Goal: Obtain resource: Obtain resource

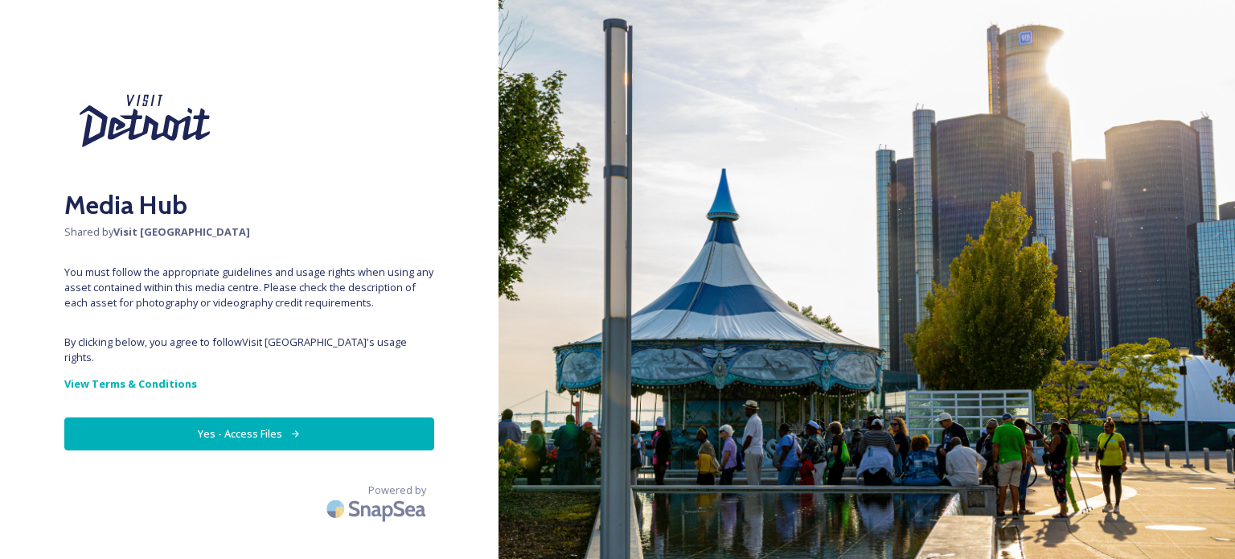
click at [259, 417] on button "Yes - Access Files" at bounding box center [249, 433] width 370 height 33
click at [257, 427] on button "Yes - Access Files" at bounding box center [249, 433] width 370 height 33
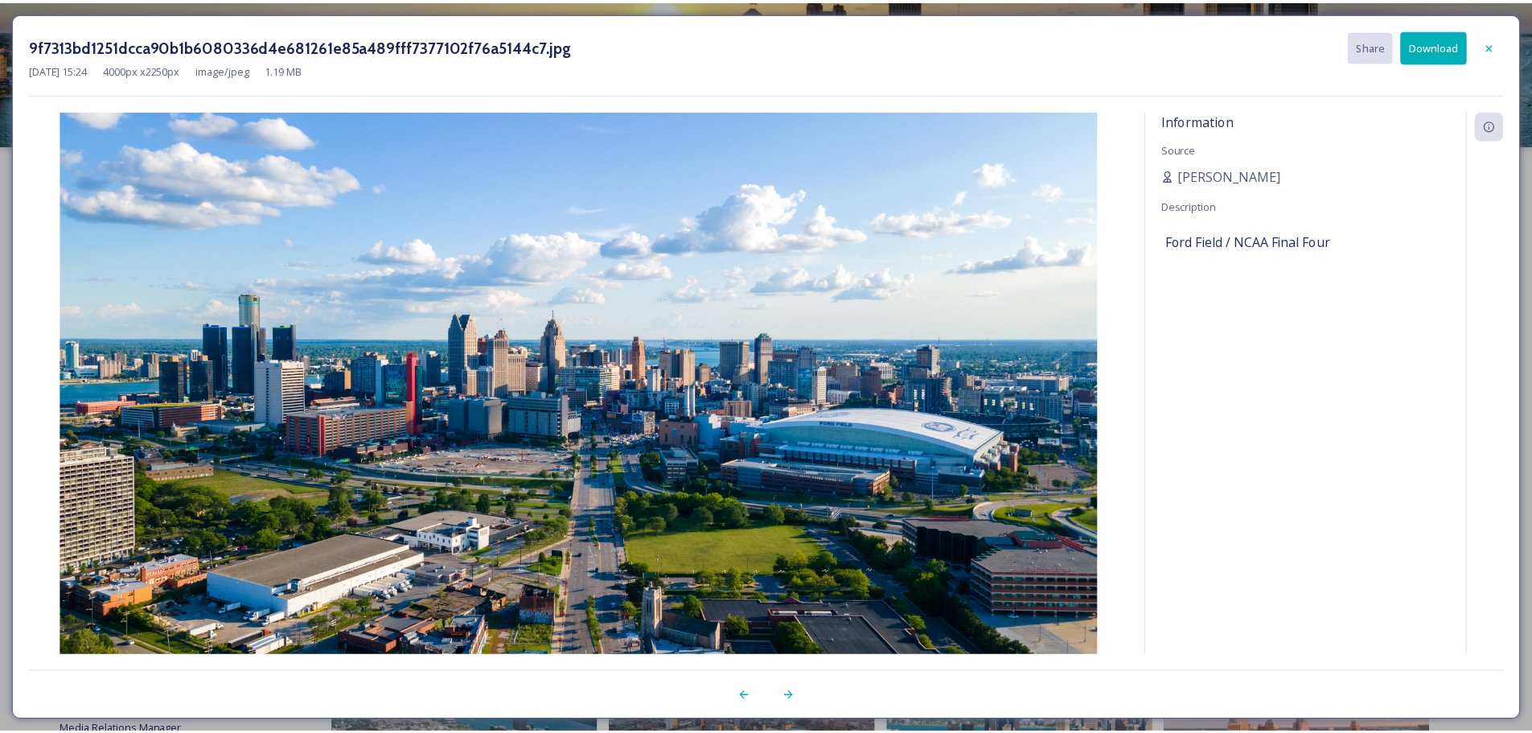
scroll to position [2171, 0]
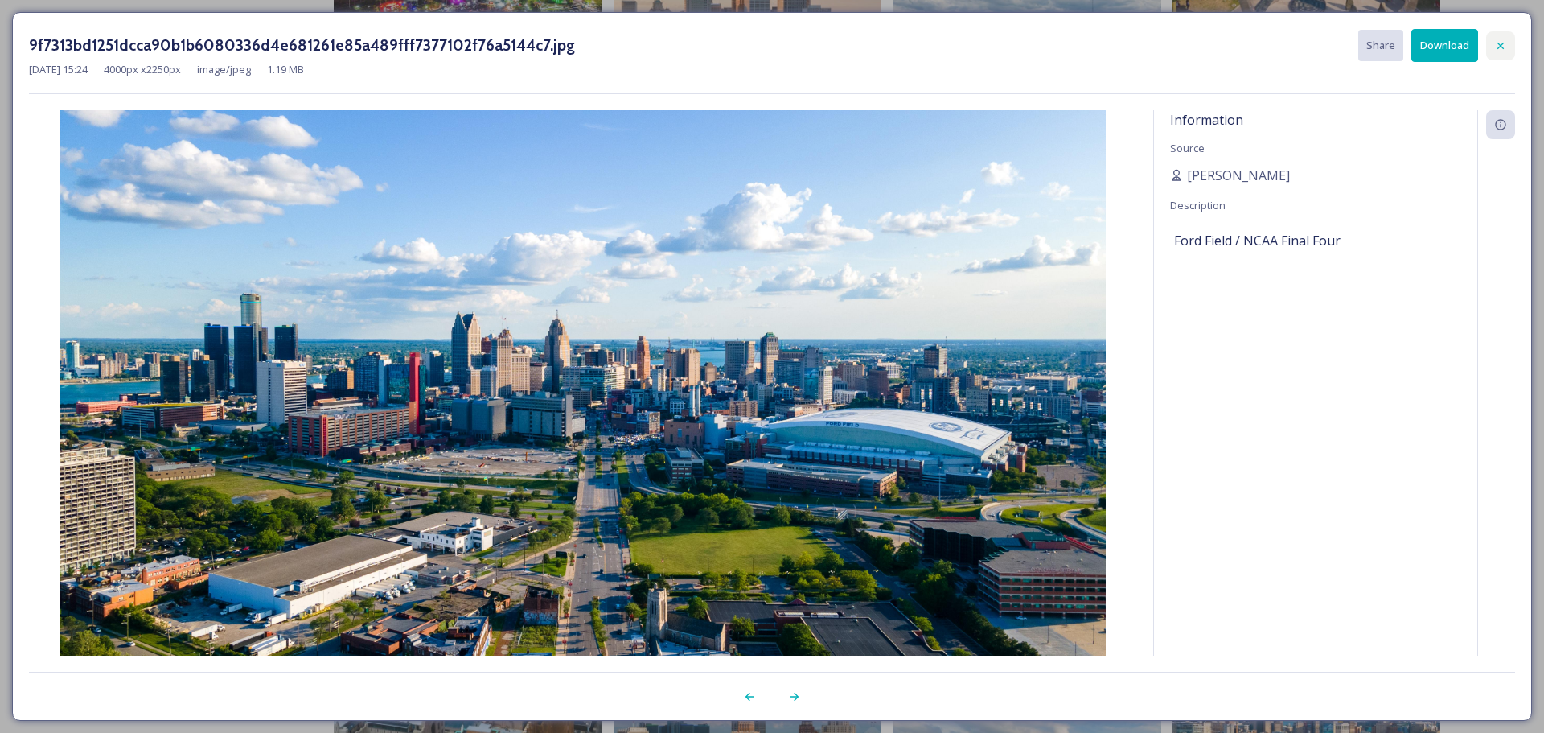
click at [1492, 43] on div at bounding box center [1500, 45] width 29 height 29
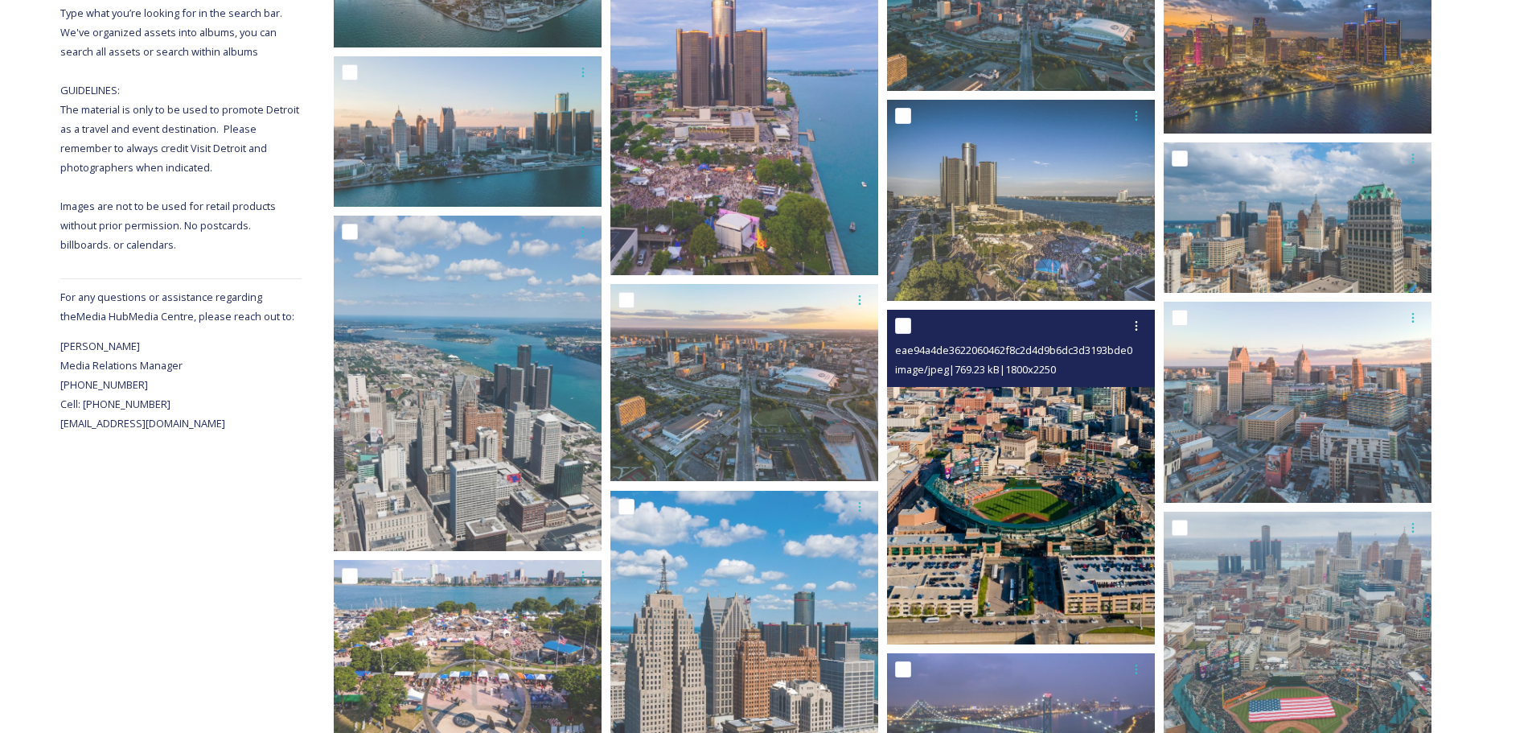
scroll to position [0, 0]
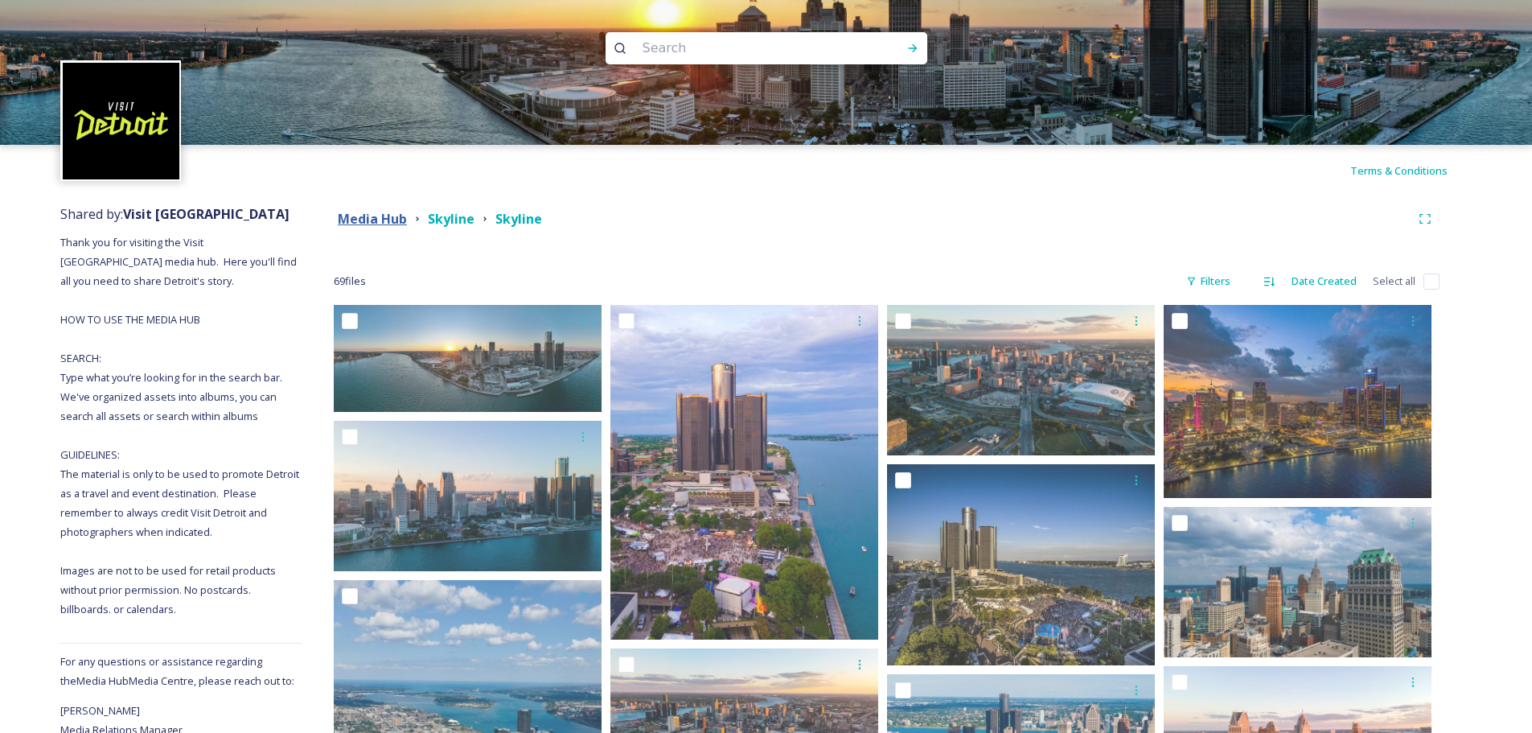
click at [384, 211] on strong "Media Hub" at bounding box center [372, 219] width 69 height 18
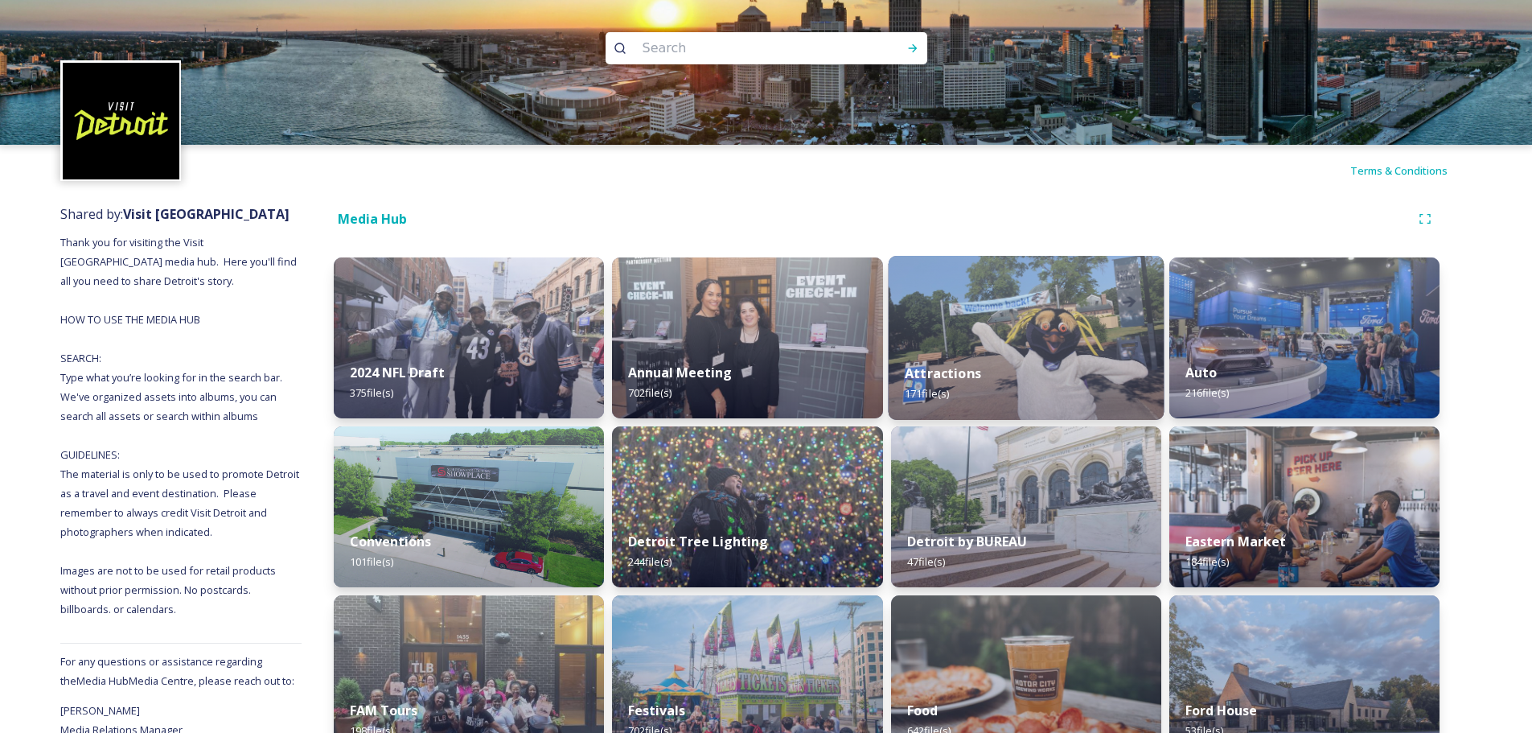
click at [995, 302] on img at bounding box center [1026, 338] width 276 height 164
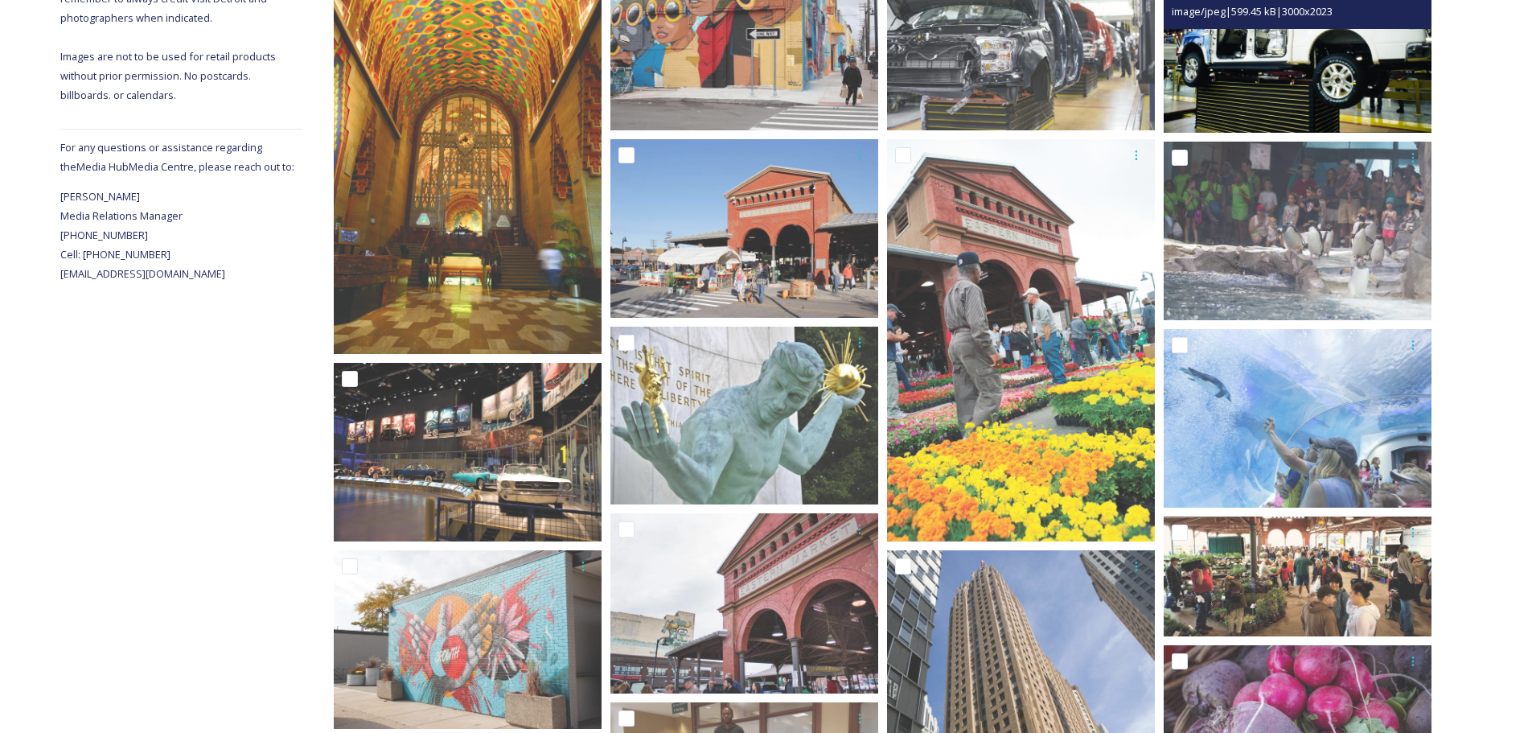
scroll to position [241, 0]
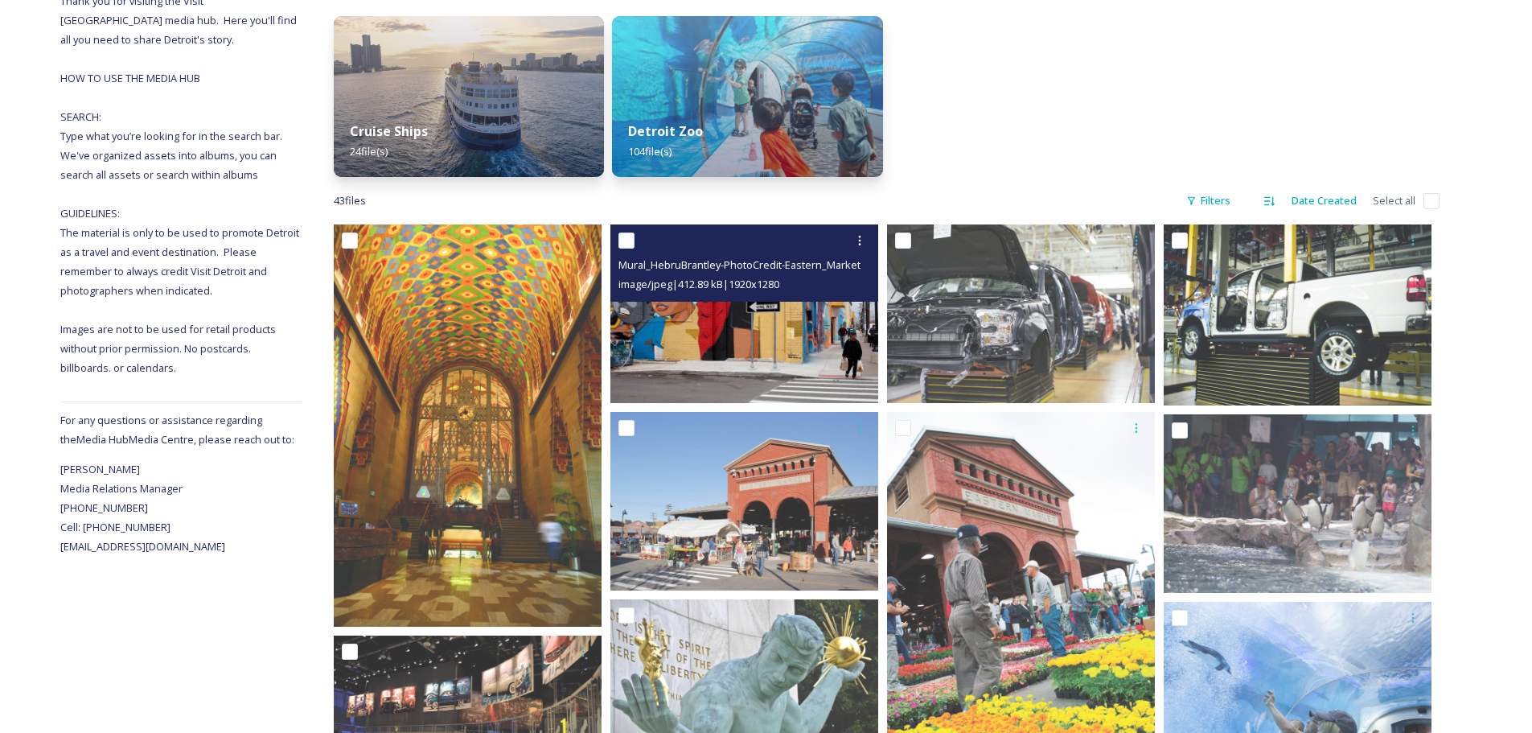
click at [747, 332] on img at bounding box center [744, 313] width 268 height 179
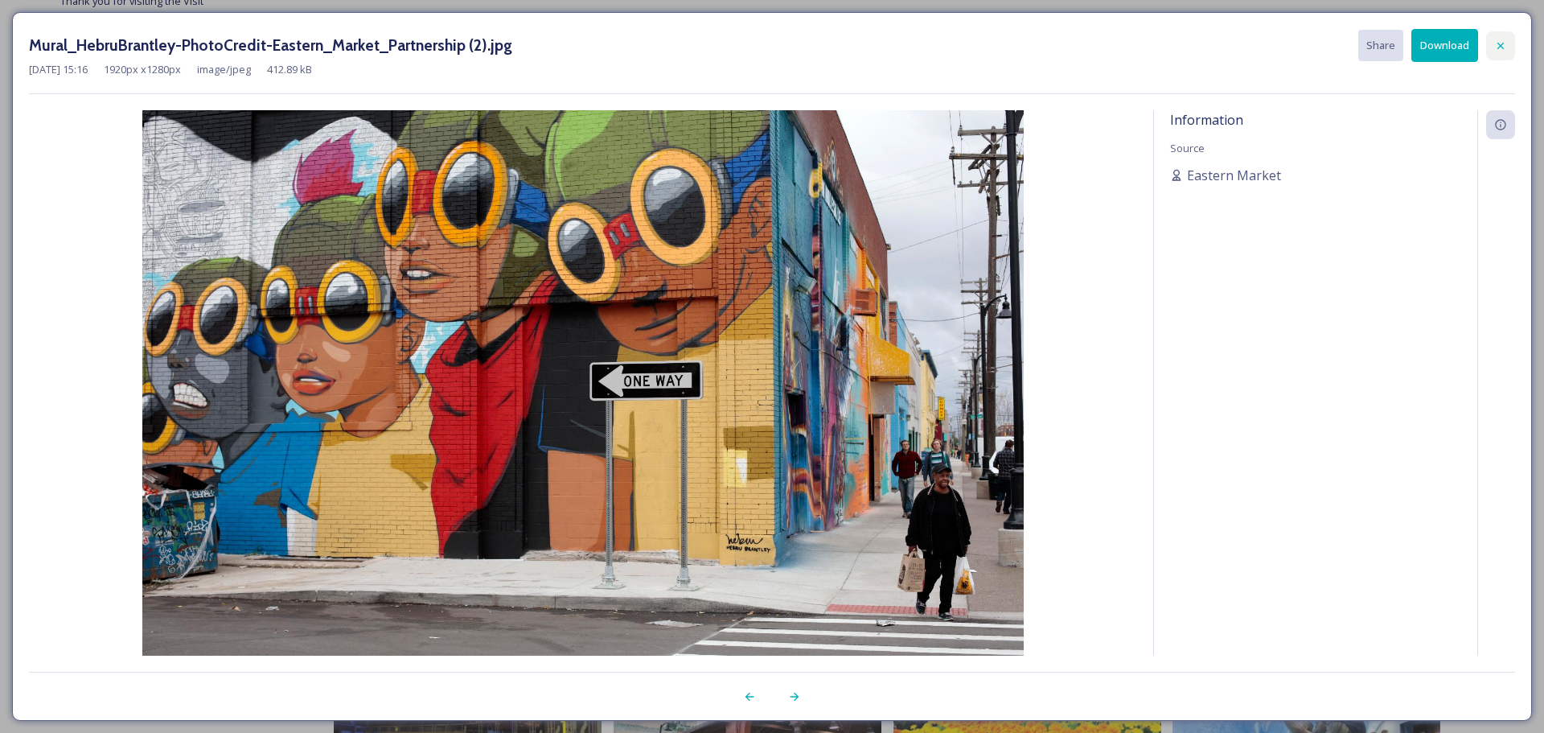
click at [1504, 43] on icon at bounding box center [1500, 45] width 13 height 13
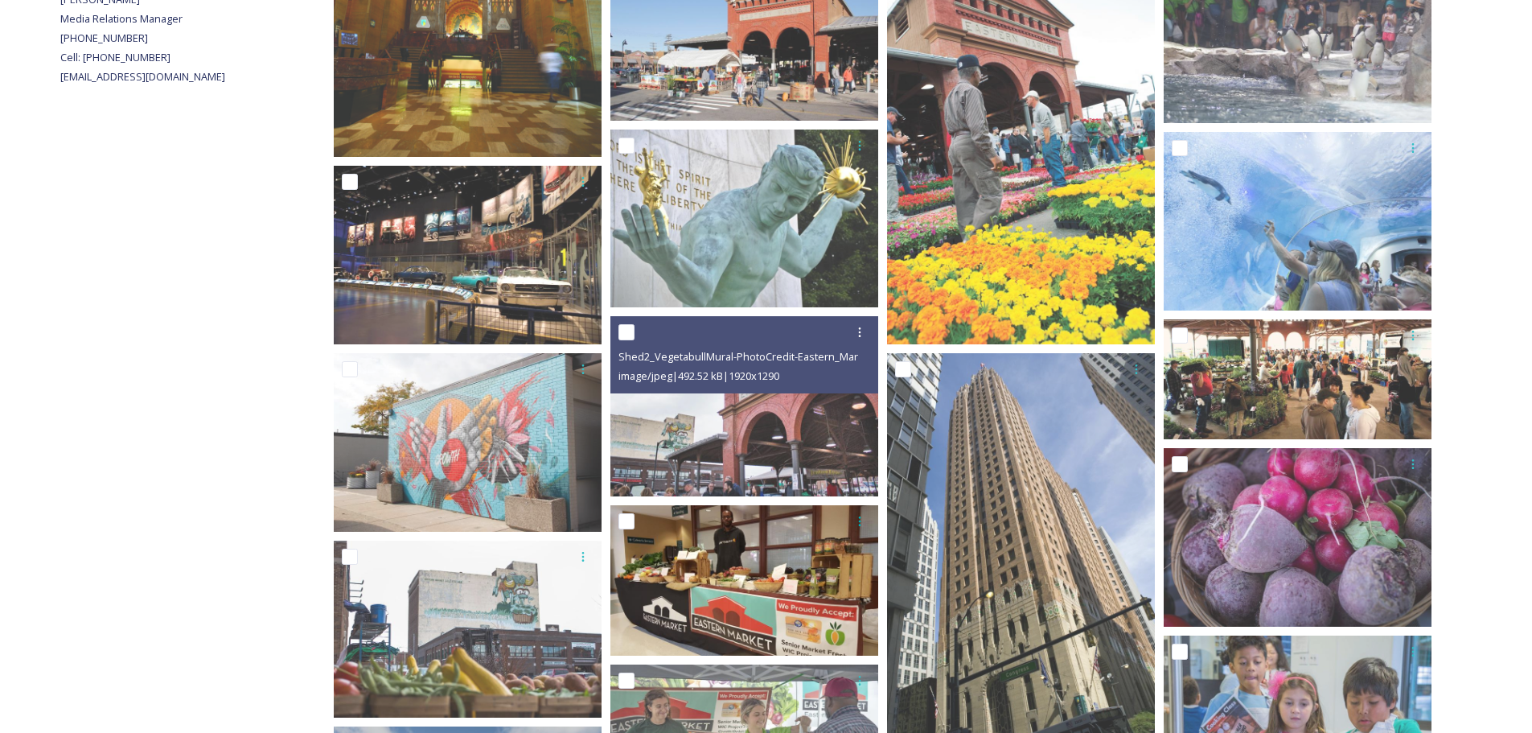
scroll to position [804, 0]
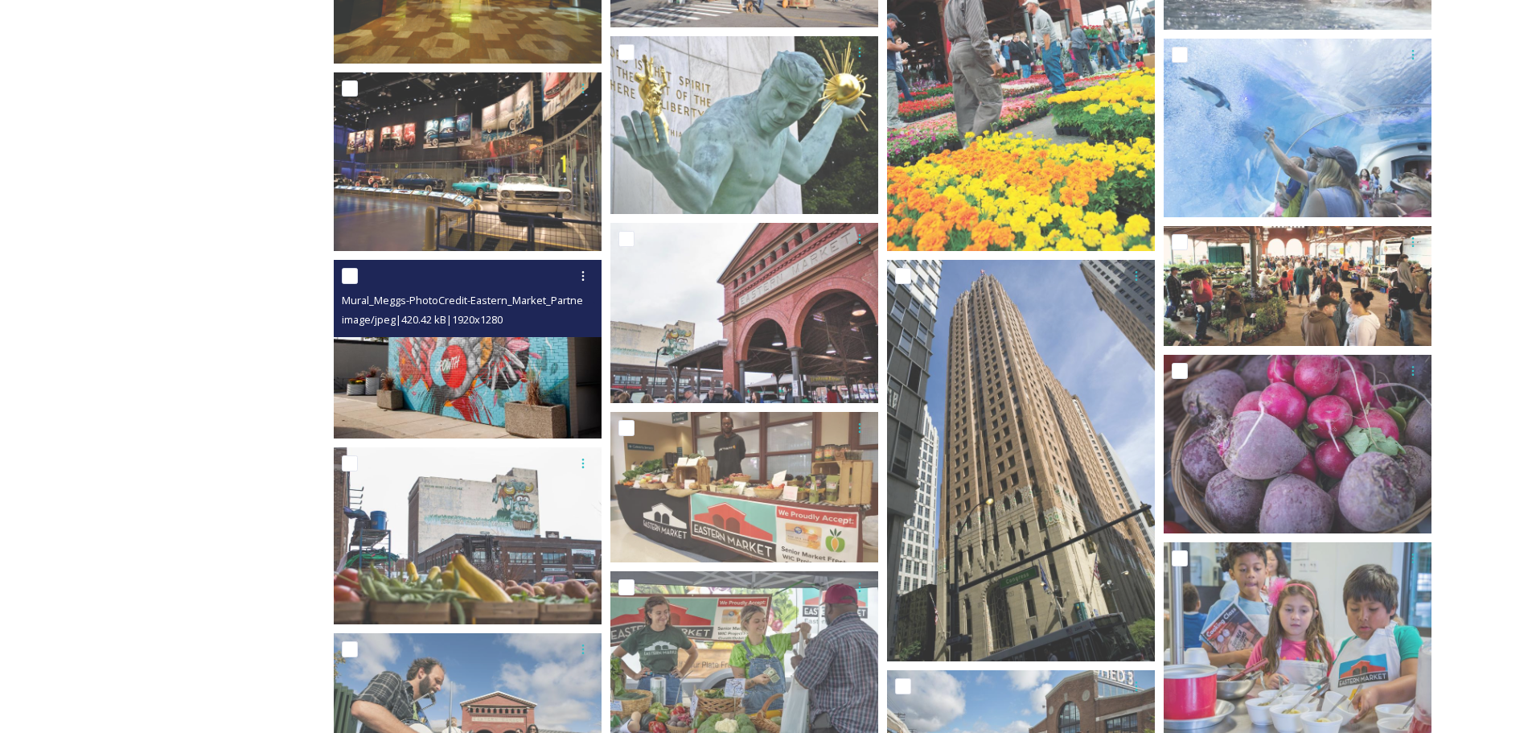
click at [471, 357] on img at bounding box center [468, 349] width 268 height 179
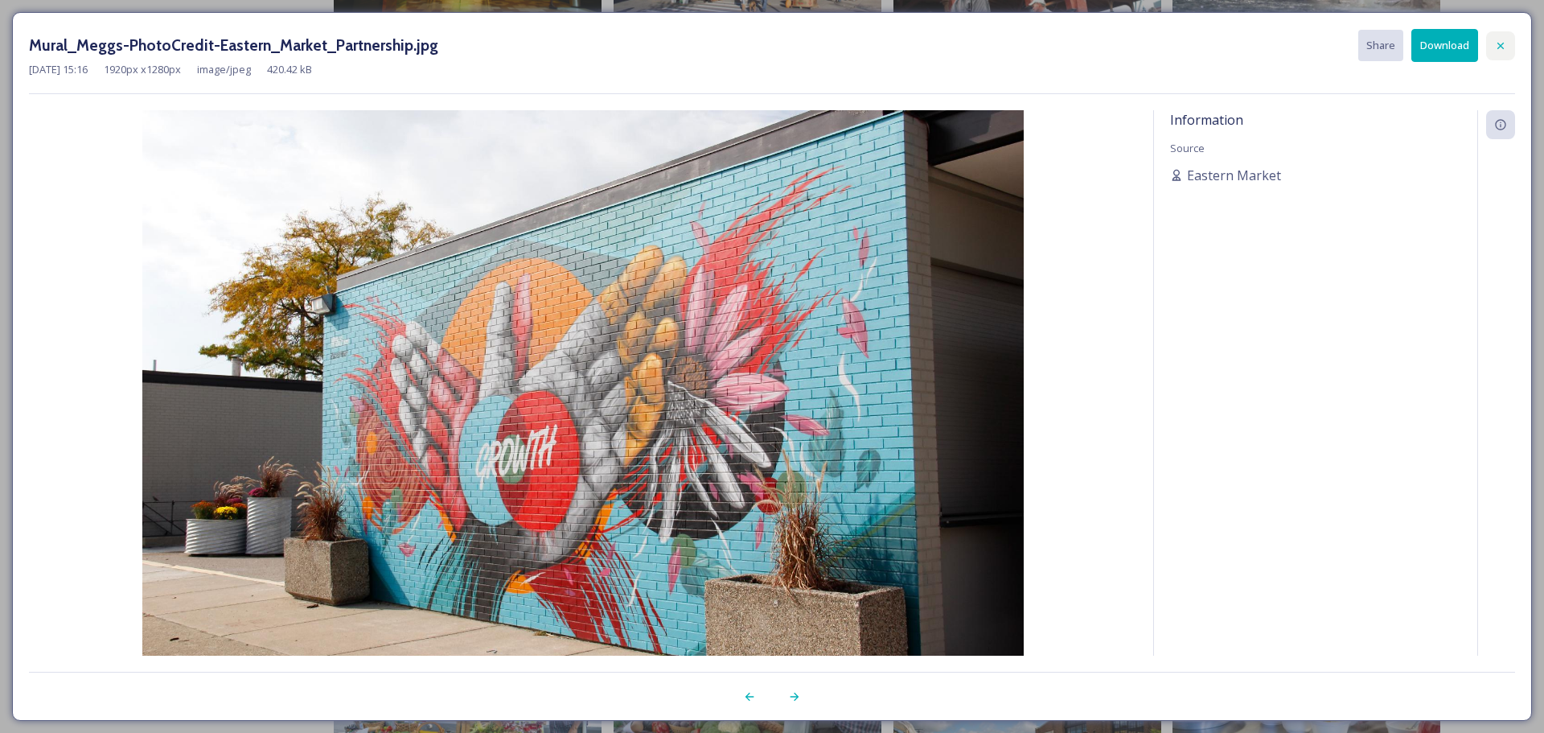
click at [1501, 45] on icon at bounding box center [1500, 45] width 6 height 6
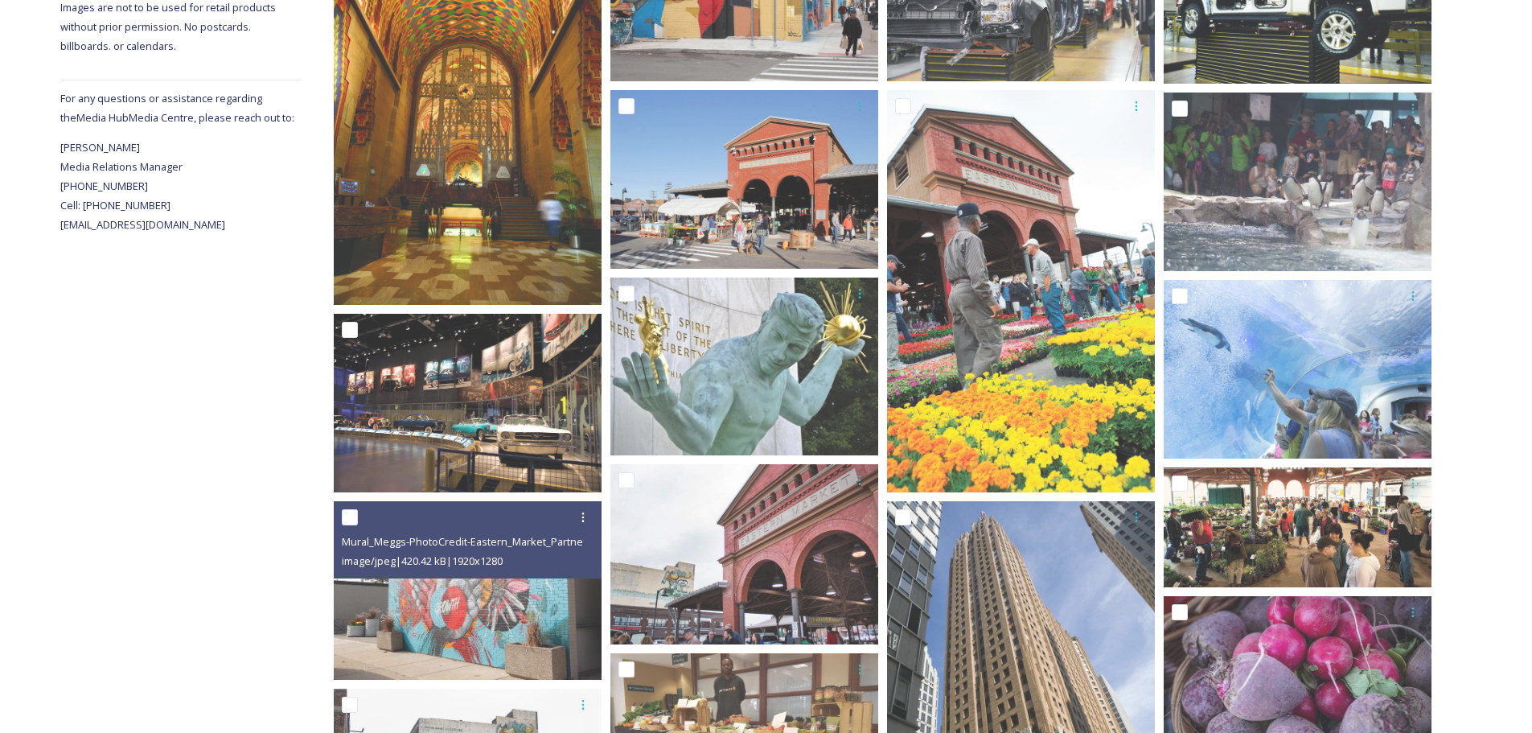
scroll to position [0, 0]
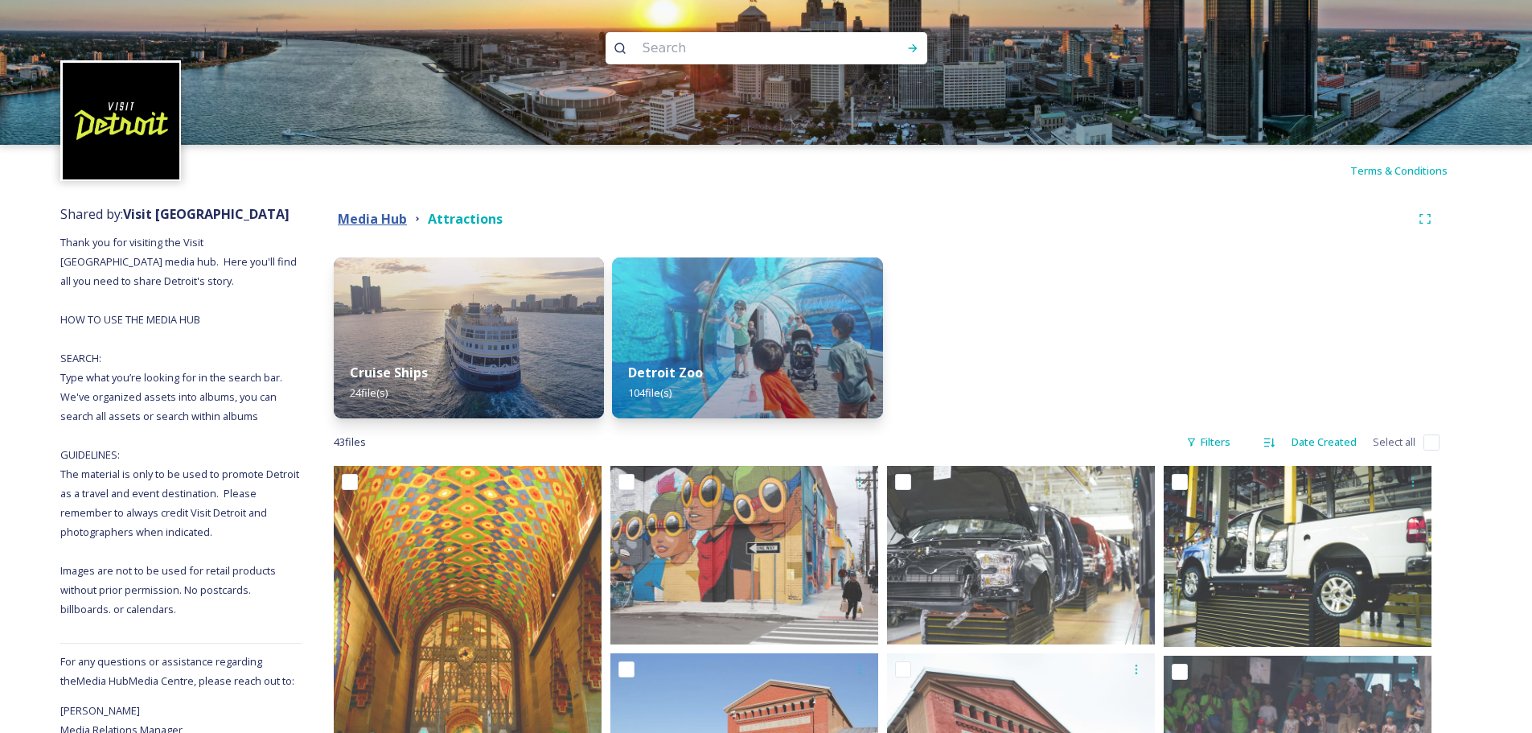
click at [392, 218] on strong "Media Hub" at bounding box center [372, 219] width 69 height 18
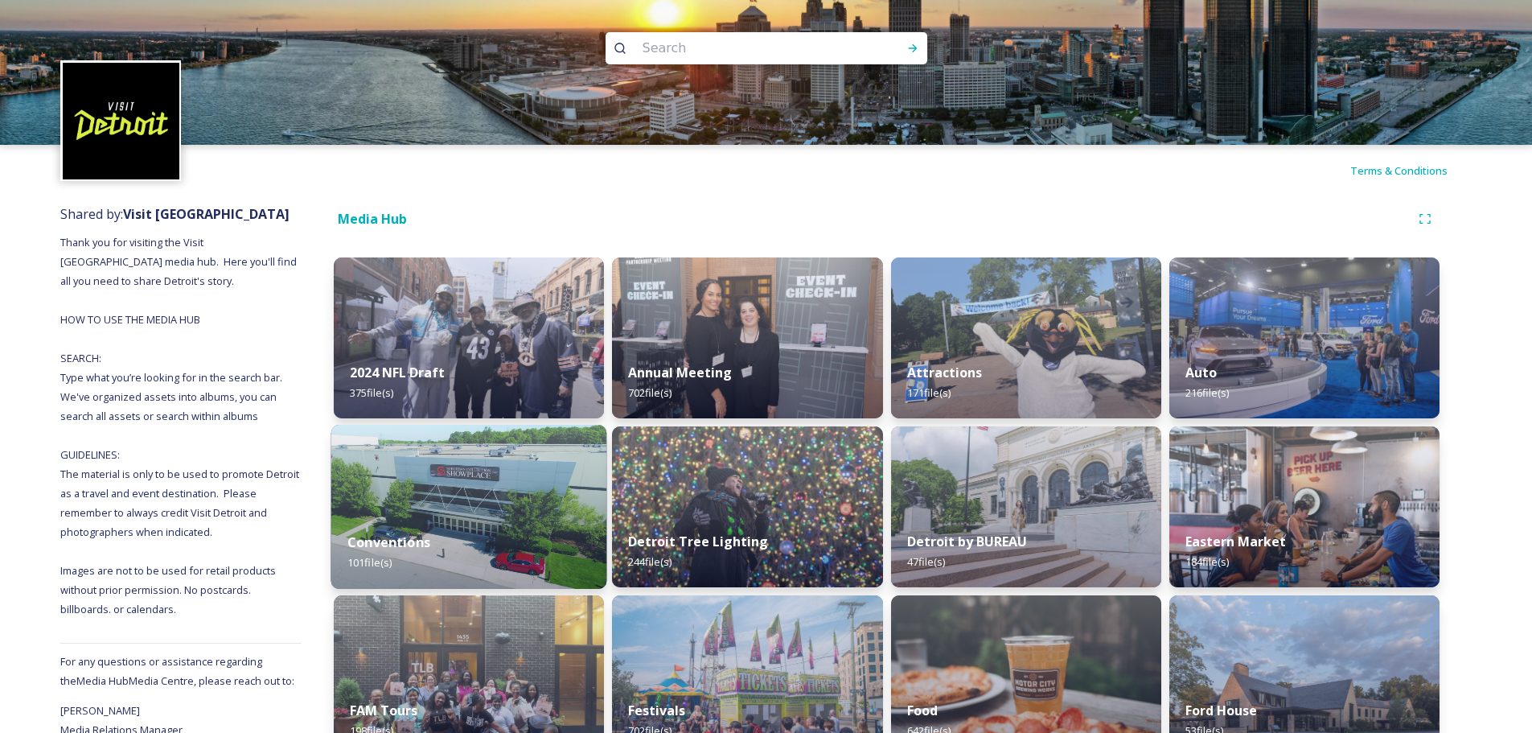
click at [489, 547] on div "Conventions 101 file(s)" at bounding box center [469, 551] width 276 height 73
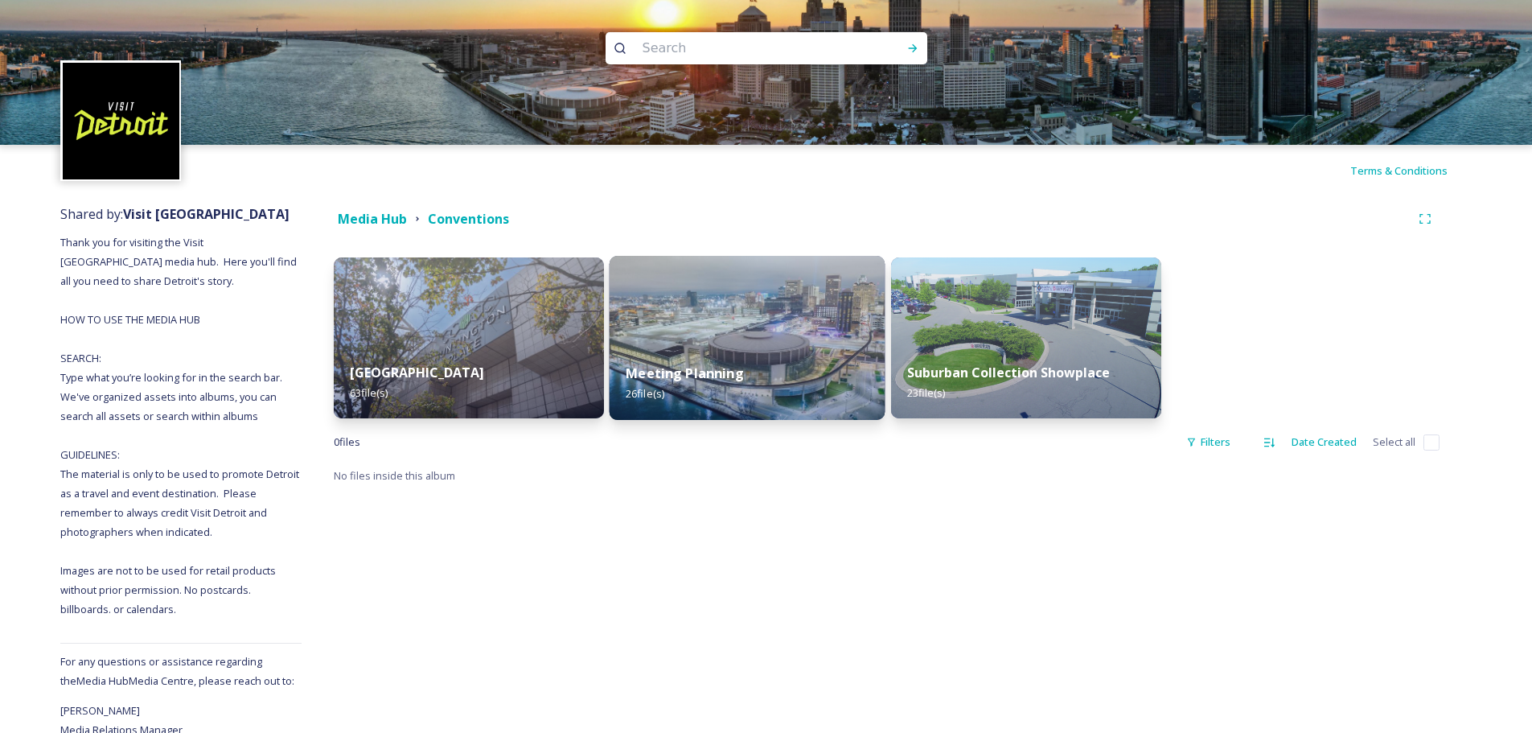
click at [745, 313] on img at bounding box center [748, 338] width 276 height 164
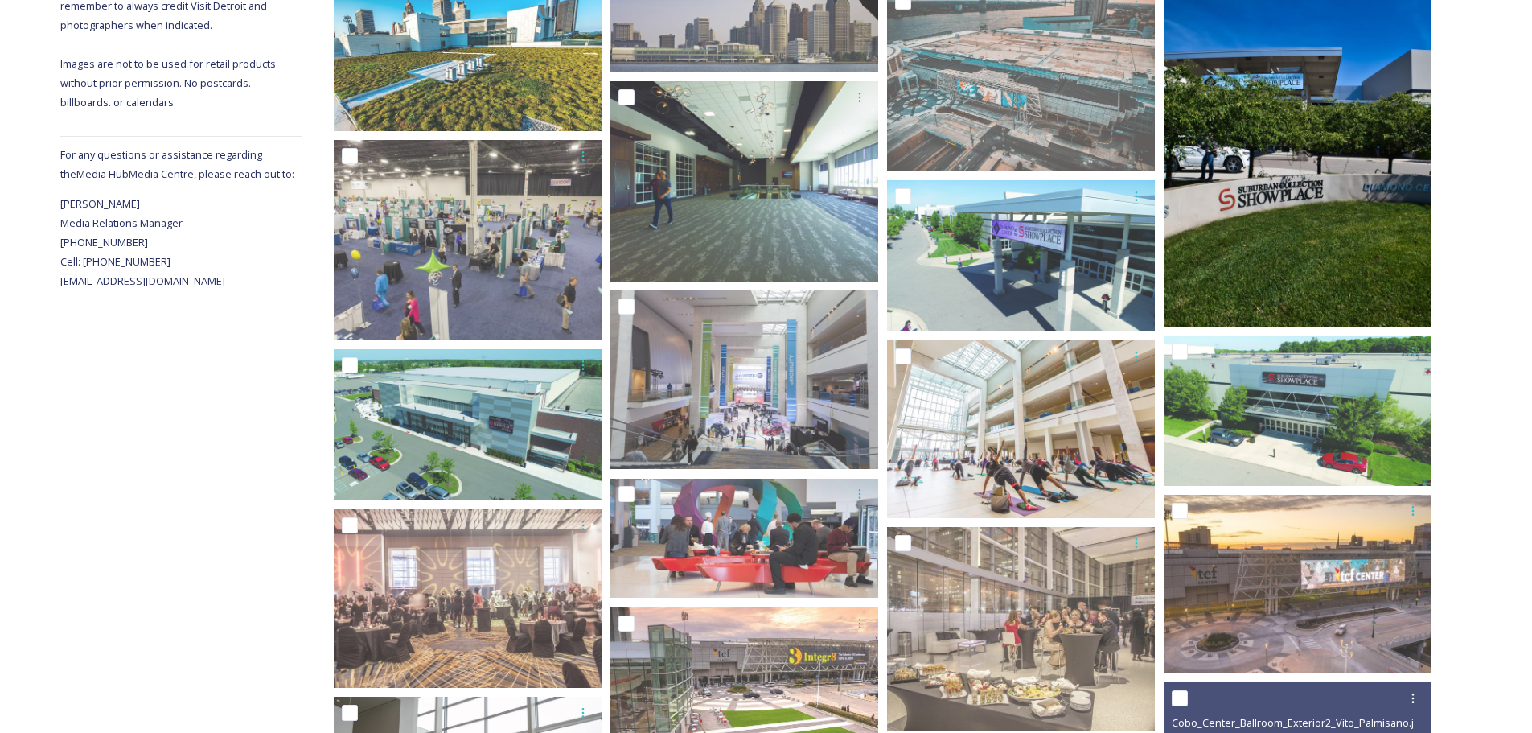
scroll to position [161, 0]
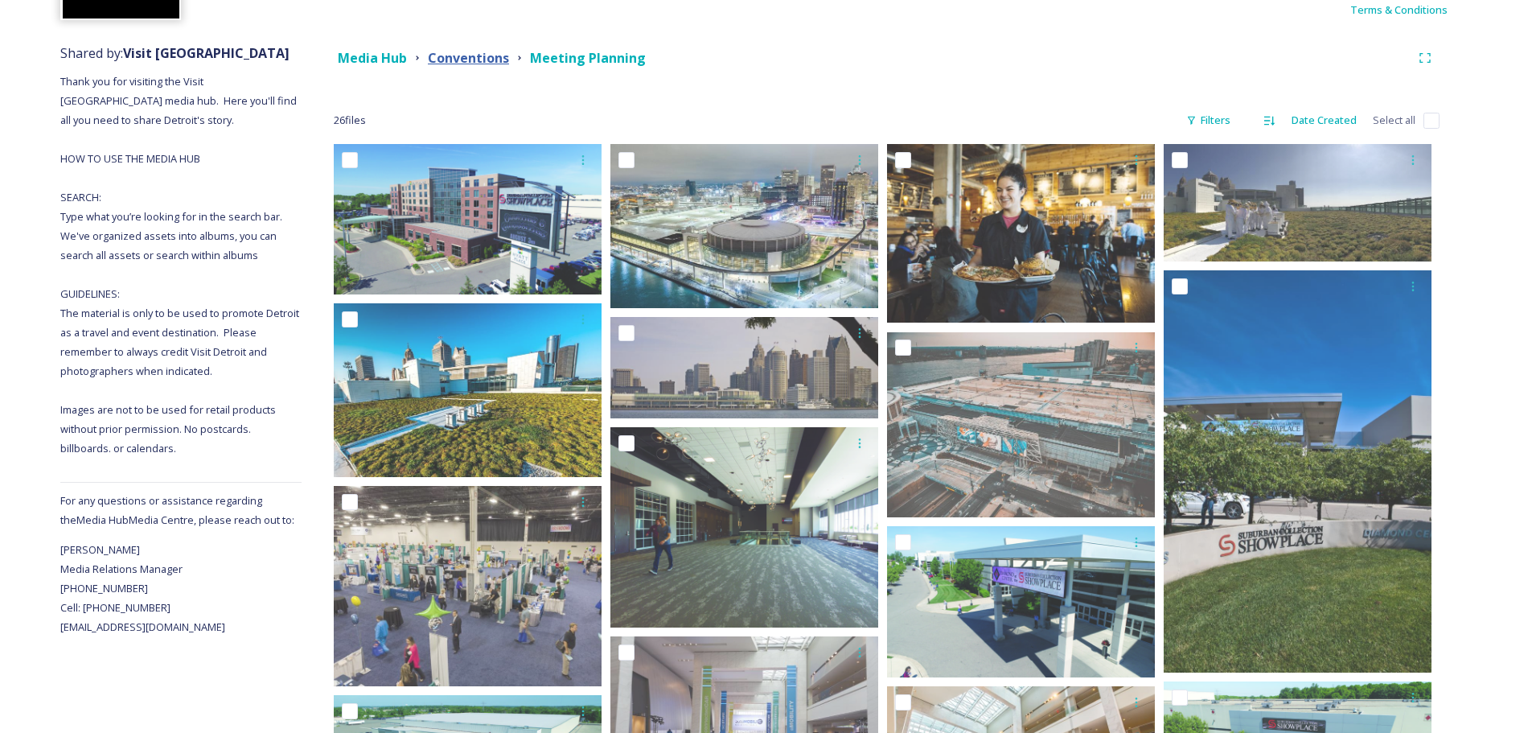
click at [490, 58] on strong "Conventions" at bounding box center [468, 58] width 81 height 18
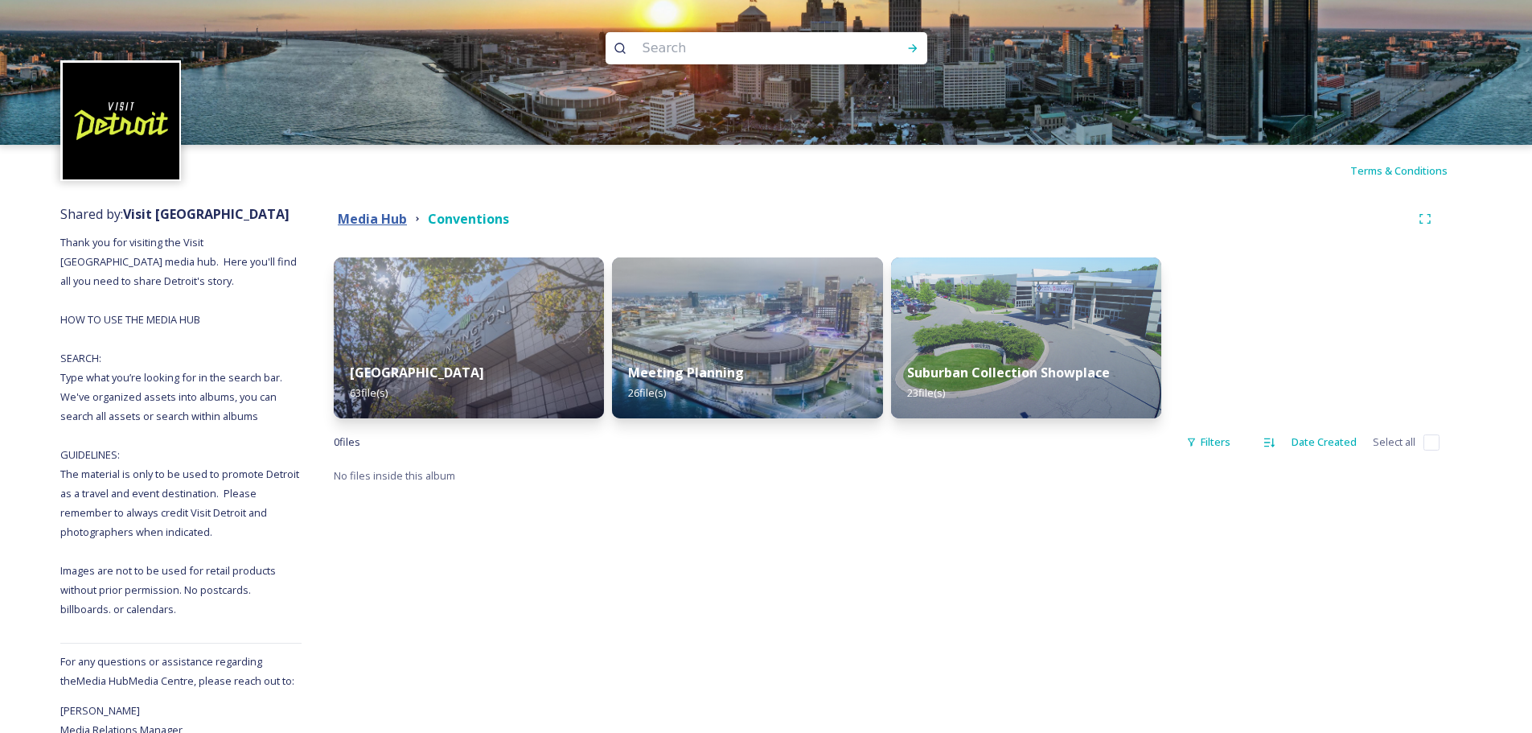
click at [372, 224] on strong "Media Hub" at bounding box center [372, 219] width 69 height 18
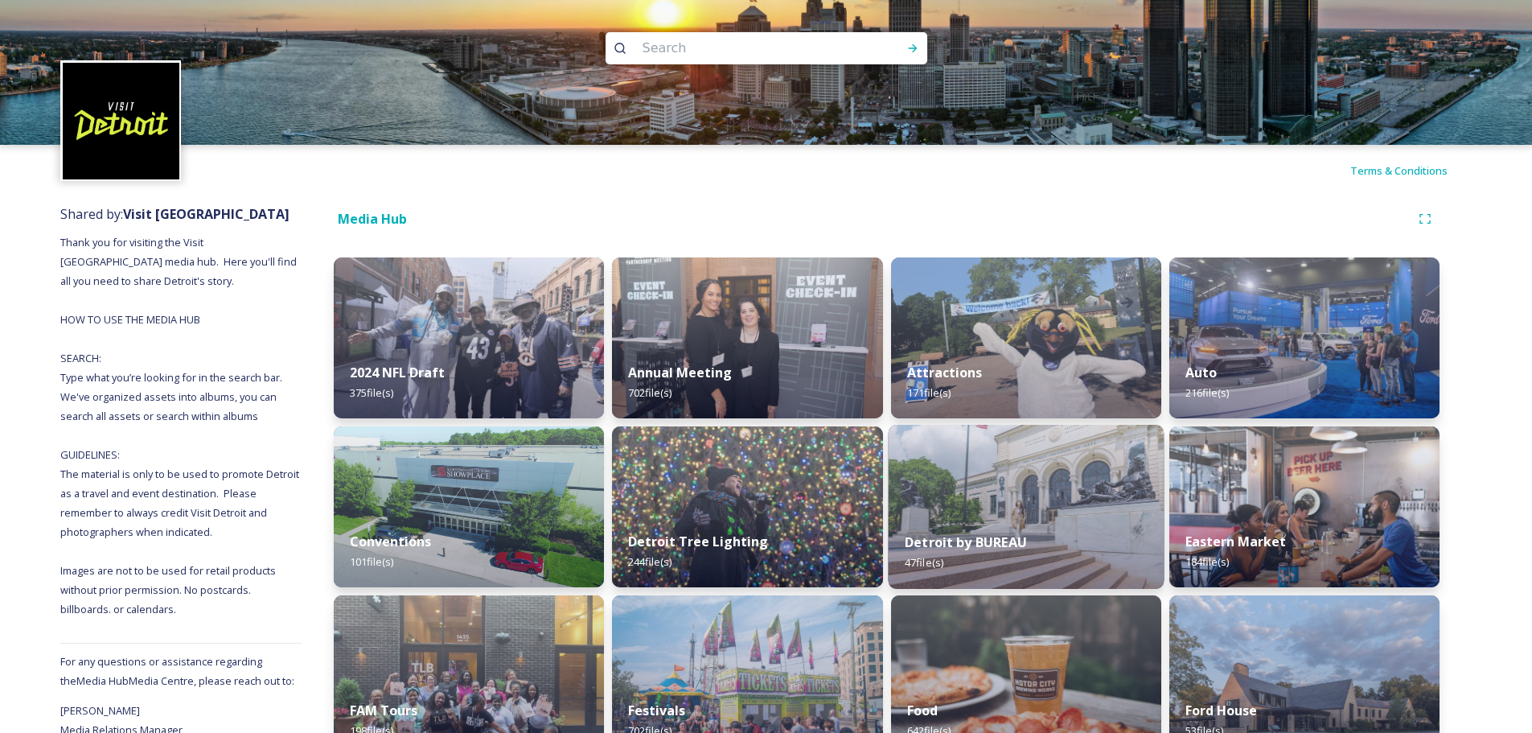
click at [1061, 473] on img at bounding box center [1026, 507] width 276 height 164
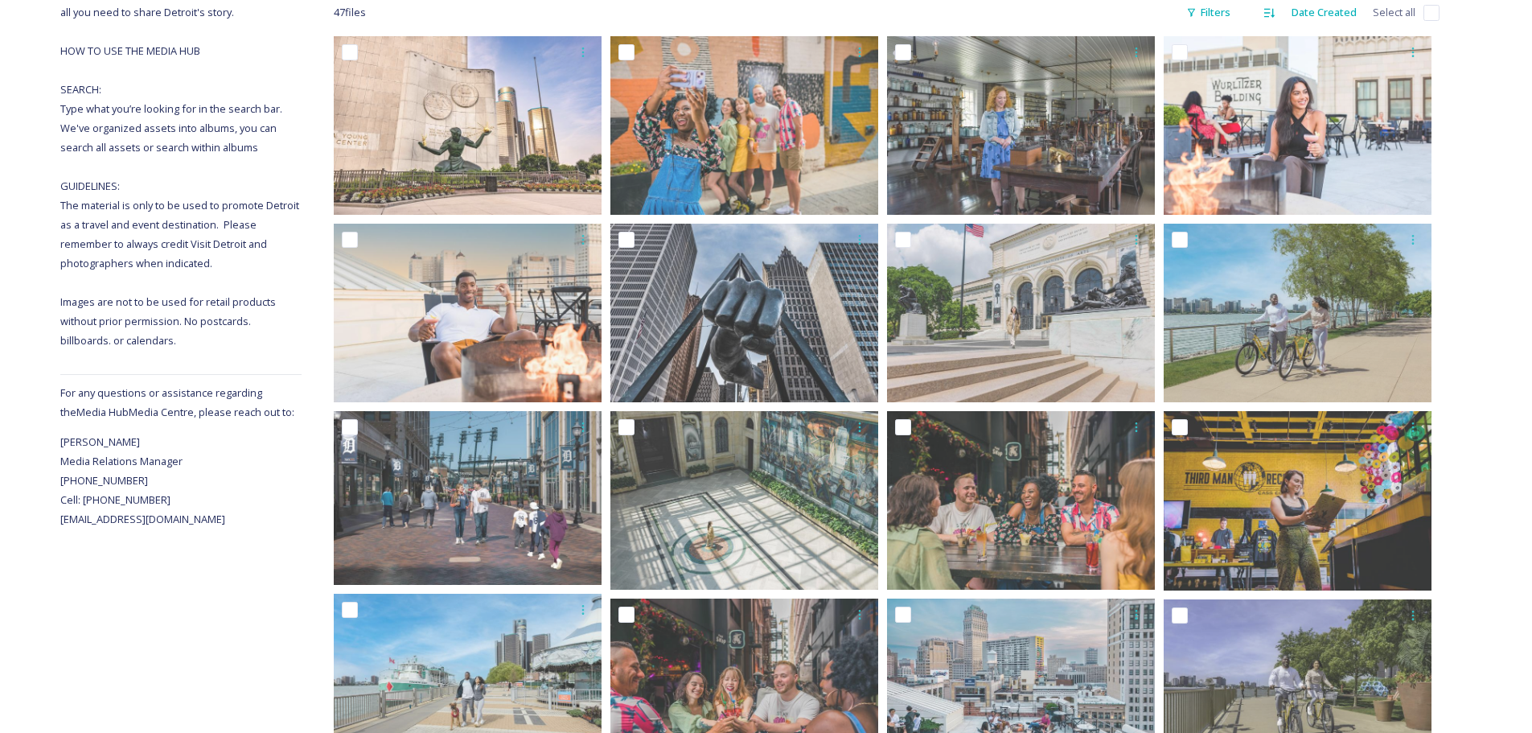
scroll to position [322, 0]
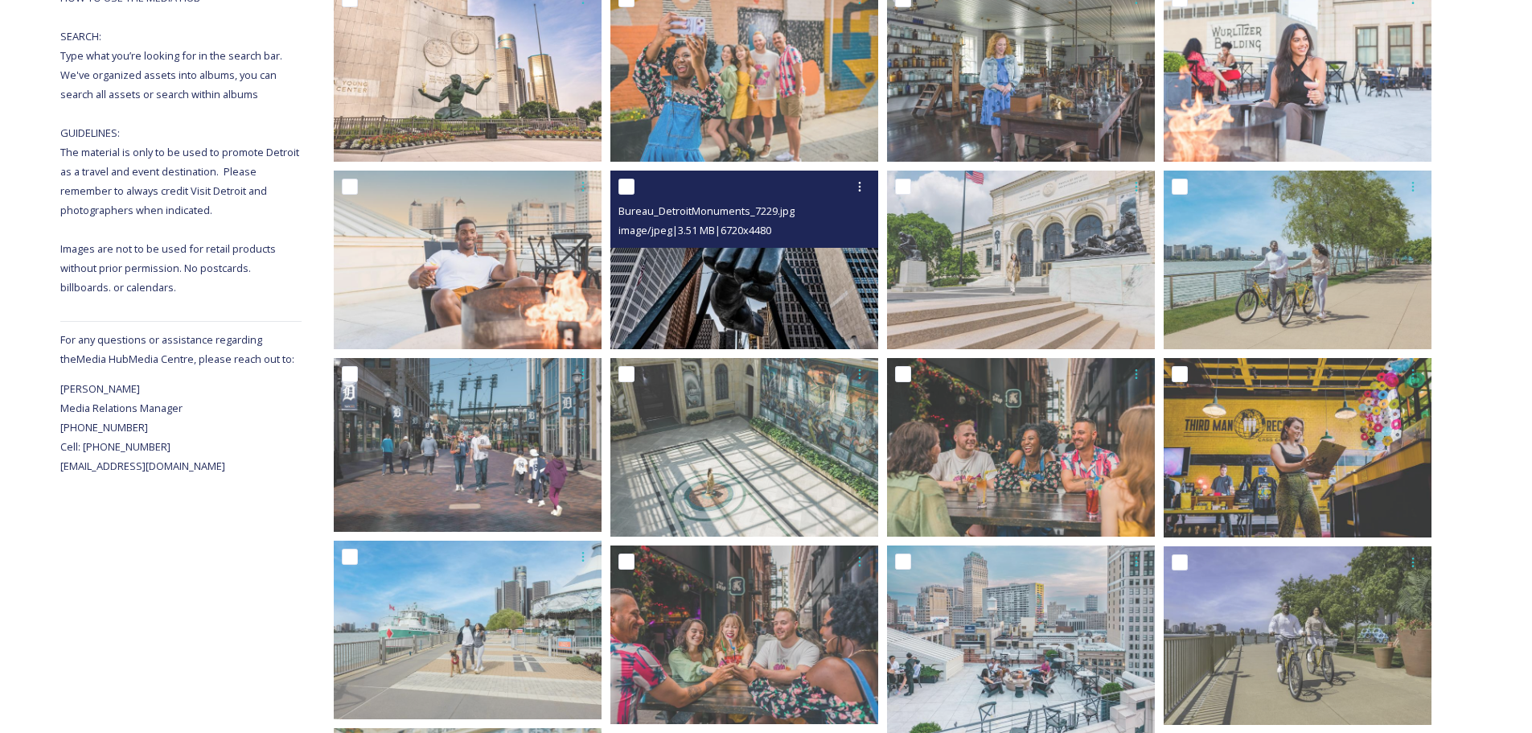
click at [758, 292] on img at bounding box center [744, 259] width 268 height 179
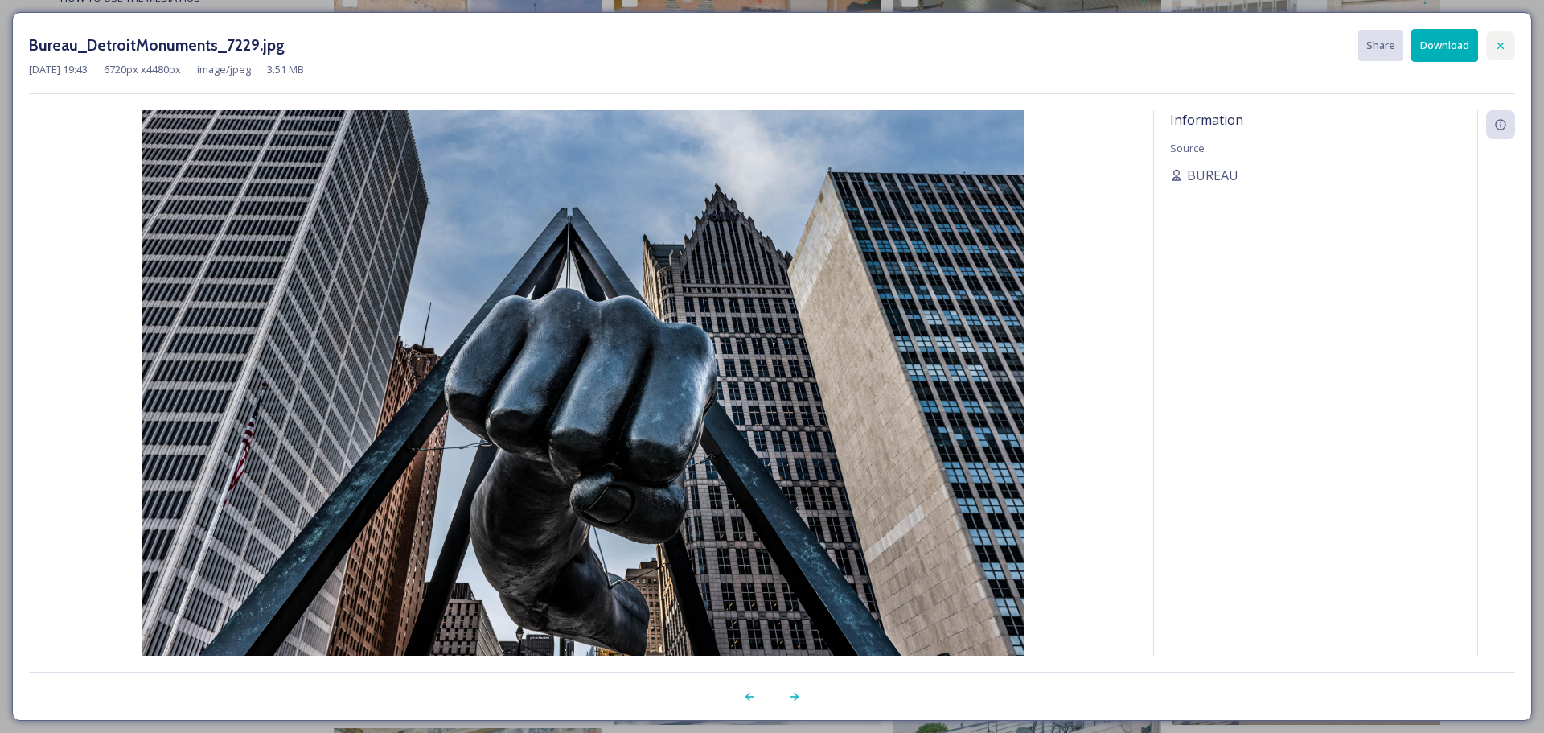
click at [1509, 47] on div at bounding box center [1500, 45] width 29 height 29
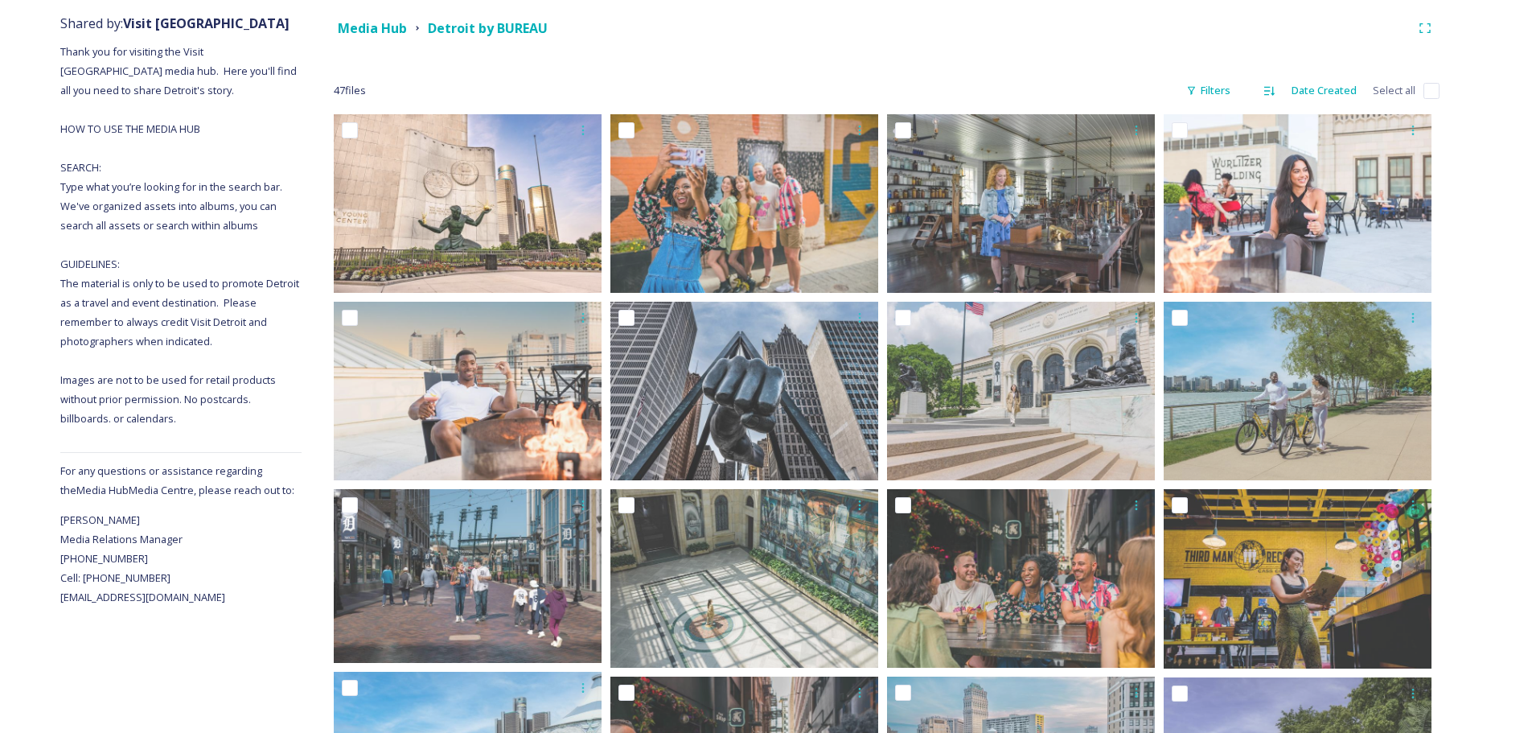
scroll to position [20, 0]
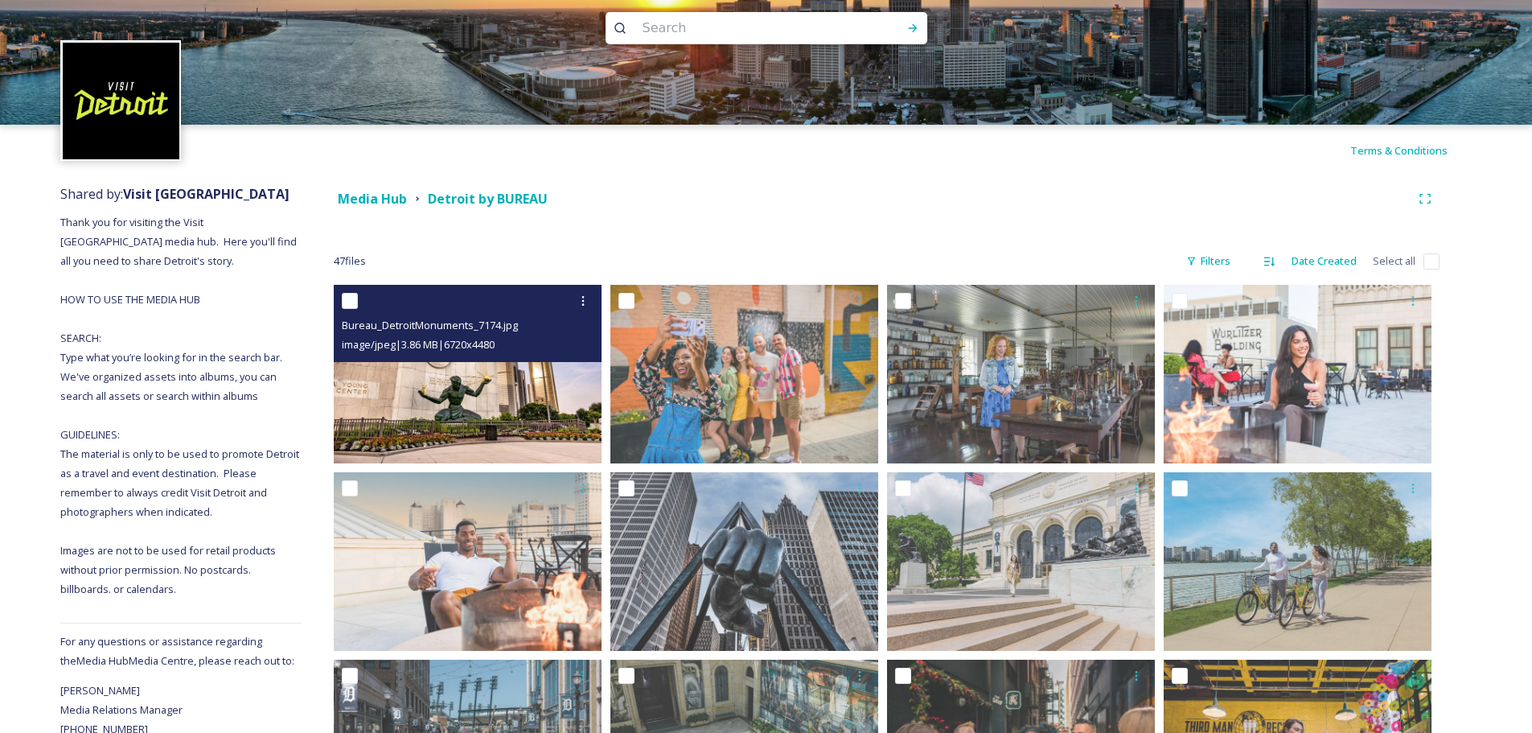
click at [464, 411] on img at bounding box center [468, 374] width 268 height 179
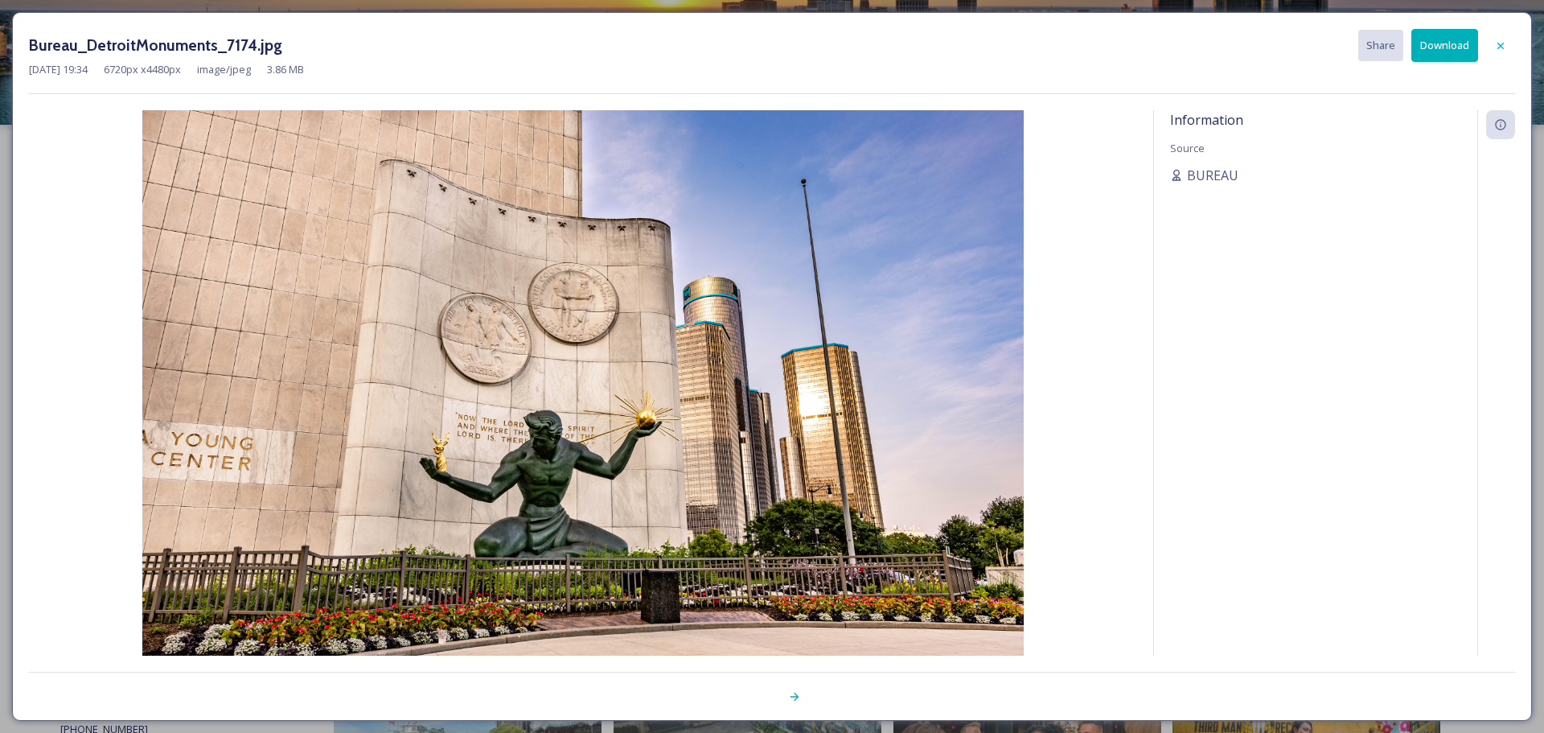
click at [1498, 44] on icon at bounding box center [1500, 45] width 13 height 13
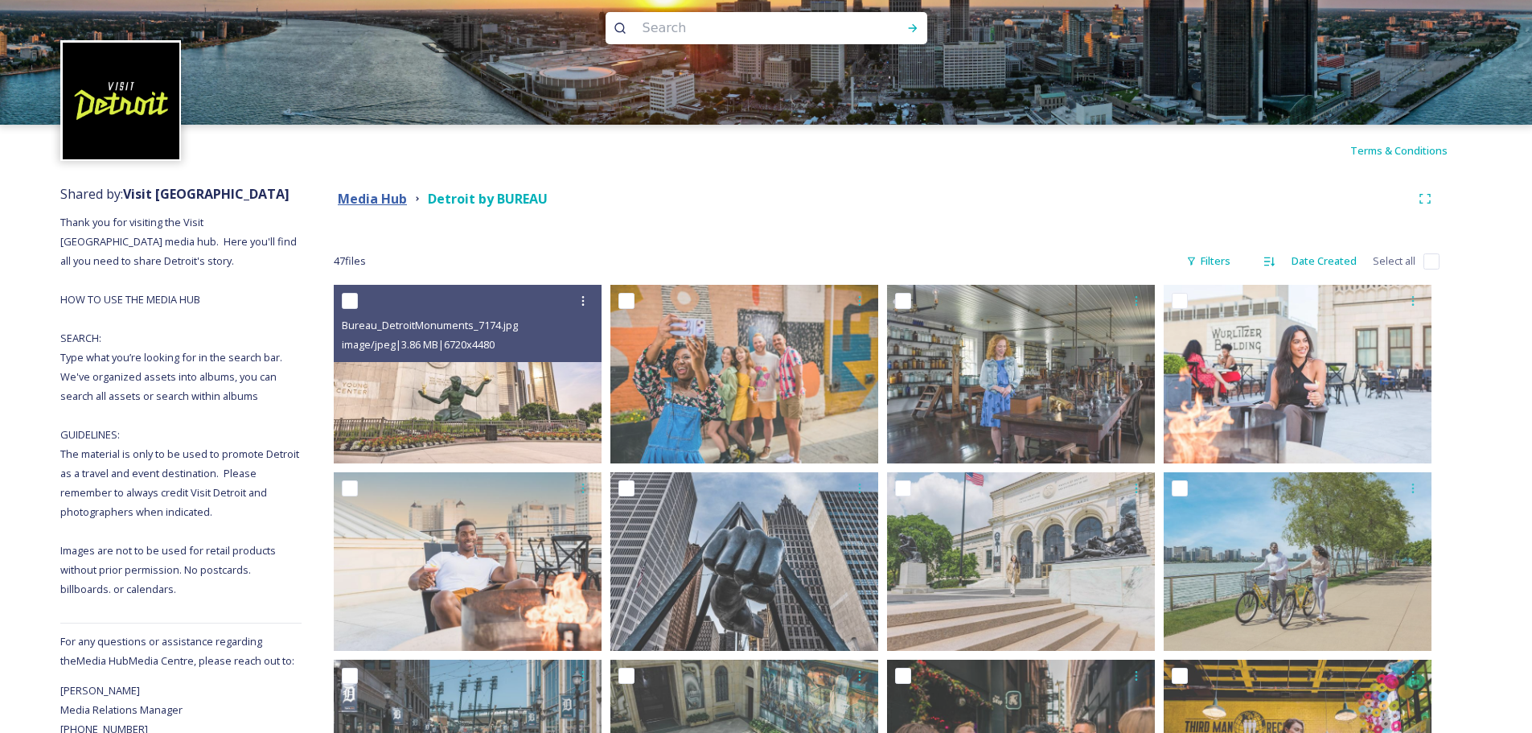
click at [372, 190] on strong "Media Hub" at bounding box center [372, 199] width 69 height 18
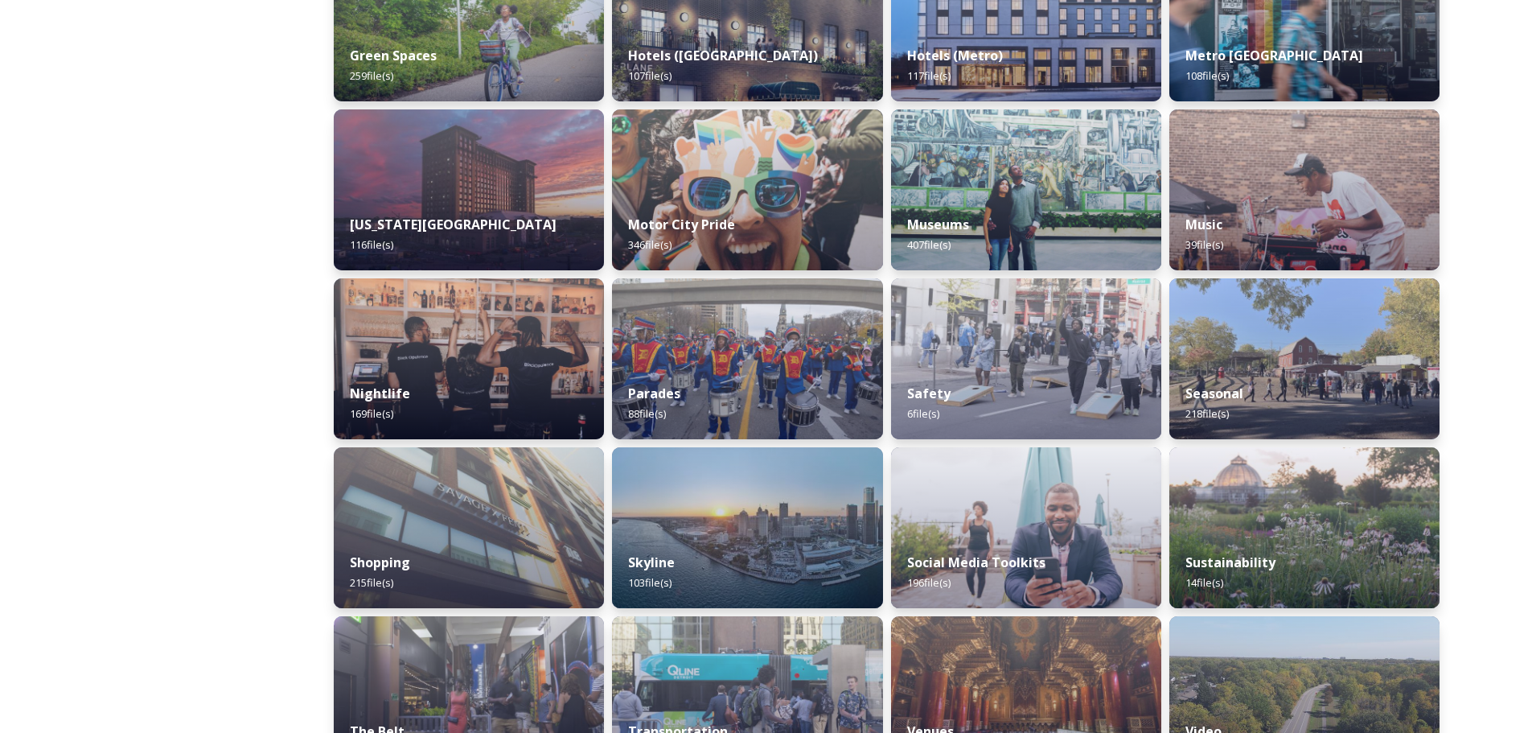
scroll to position [884, 0]
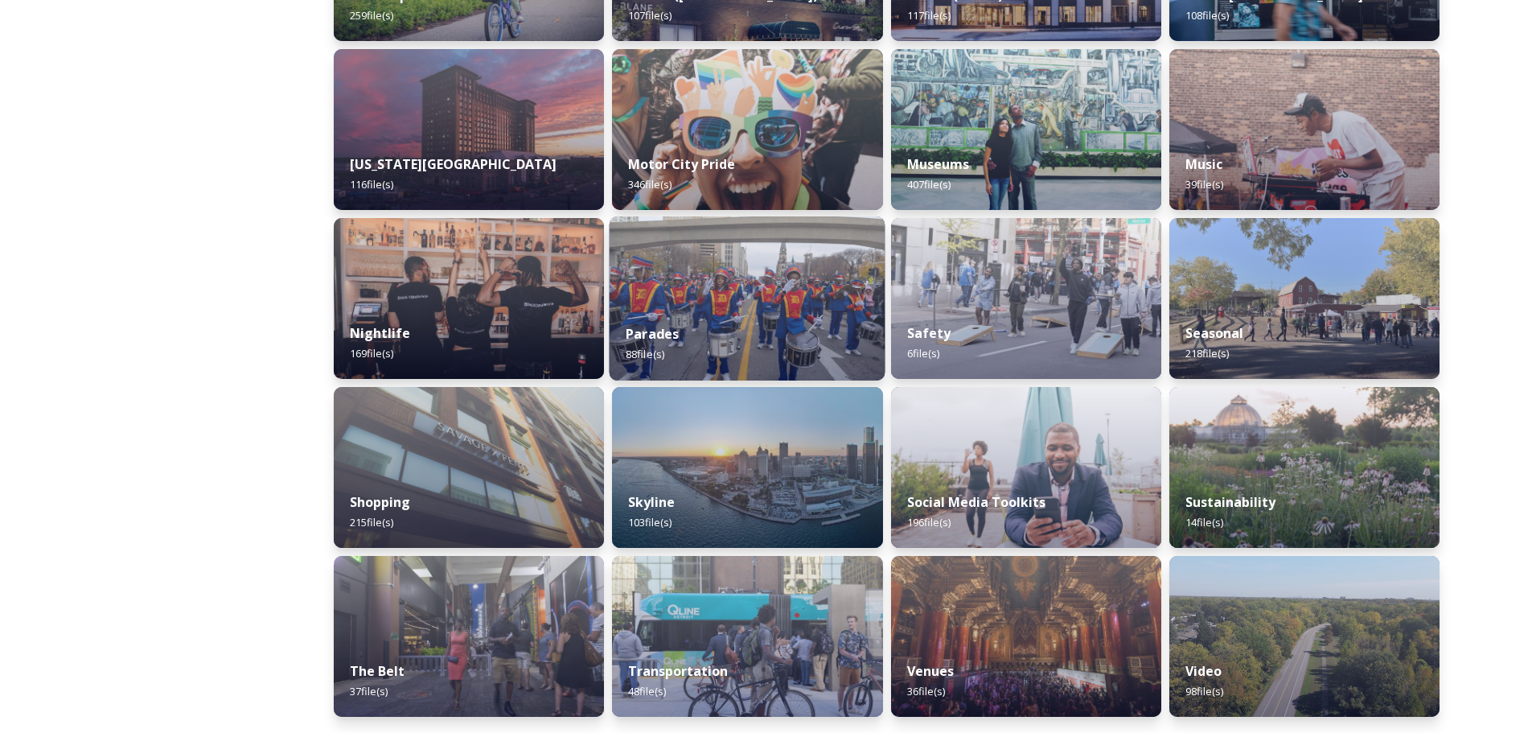
click at [748, 308] on div "Parades 88 file(s)" at bounding box center [748, 343] width 276 height 73
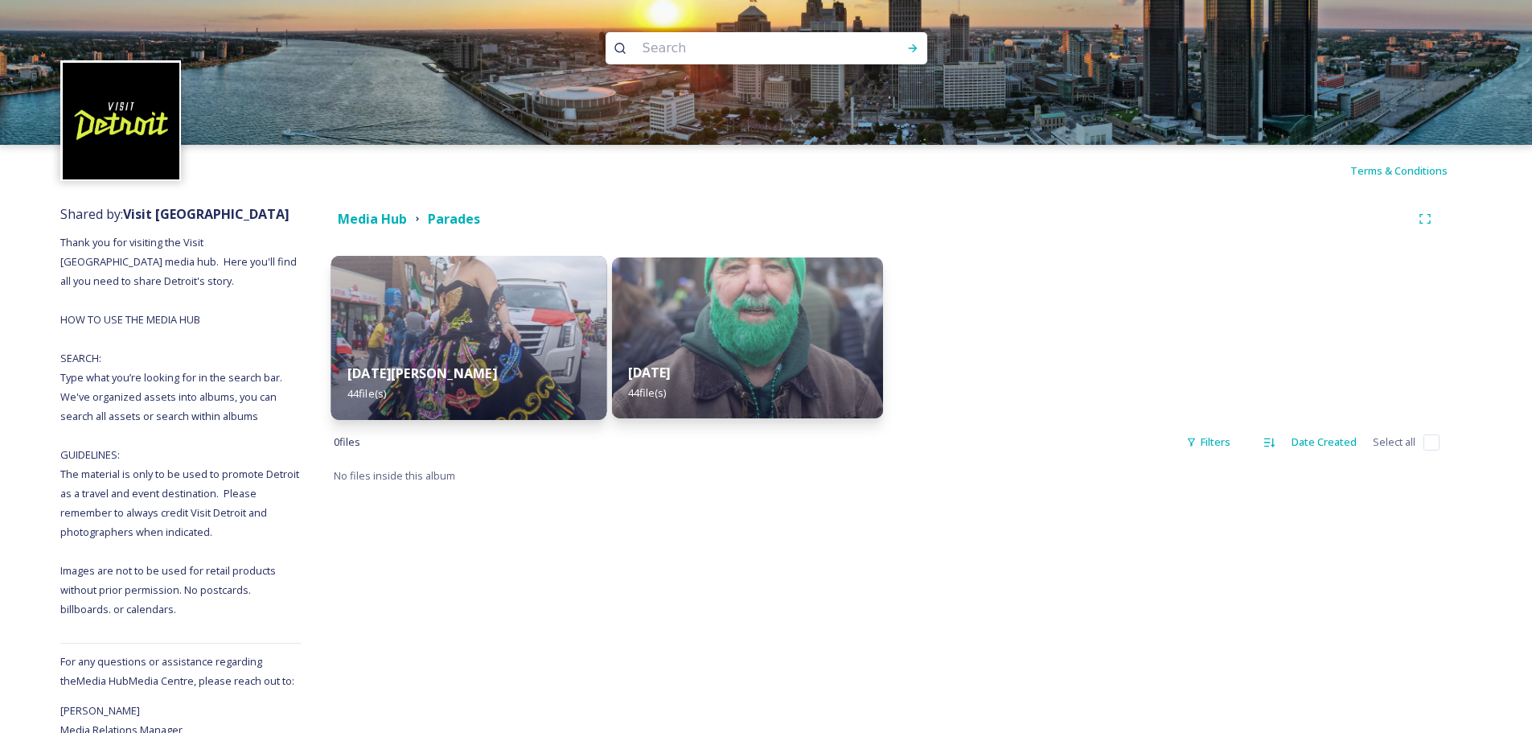
click at [537, 310] on img at bounding box center [469, 338] width 276 height 164
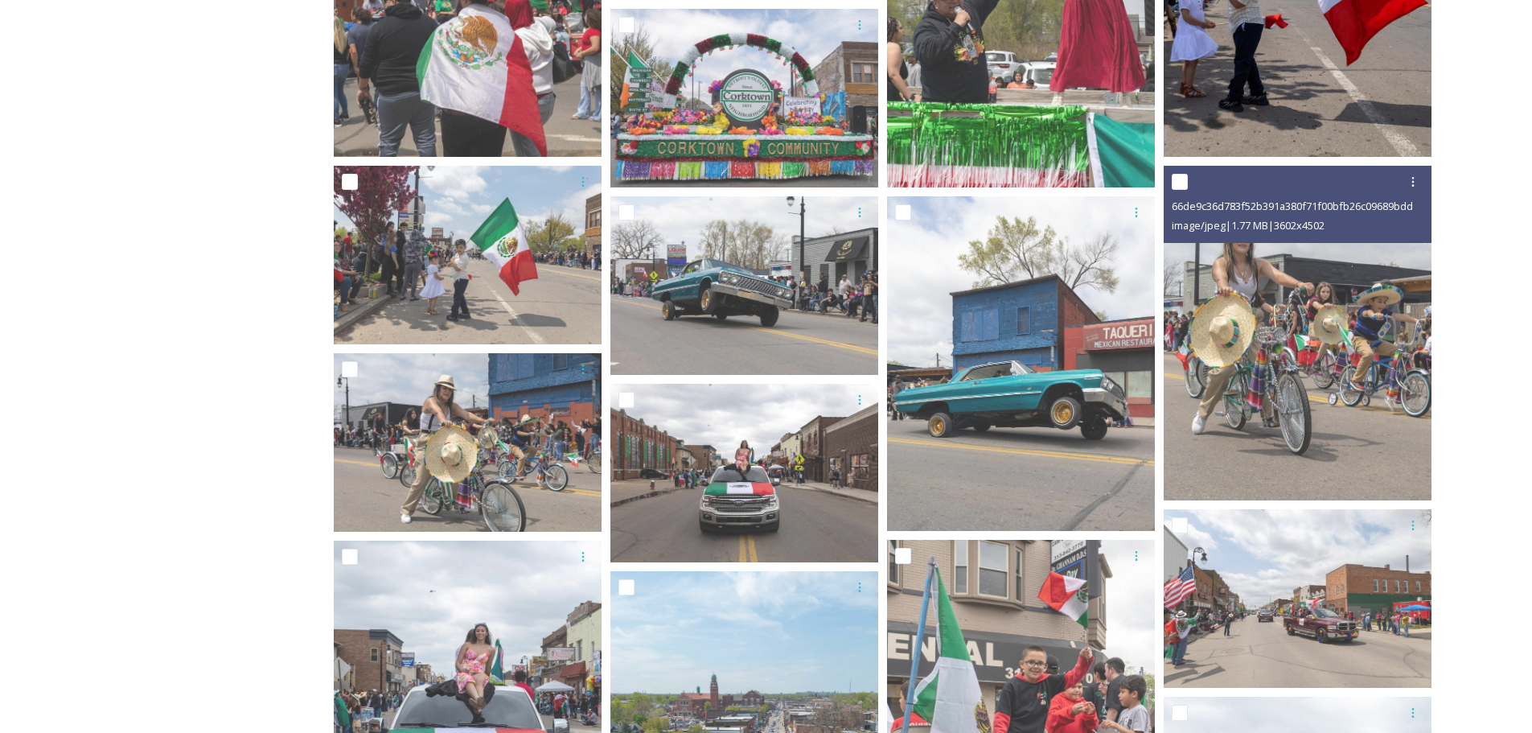
scroll to position [724, 0]
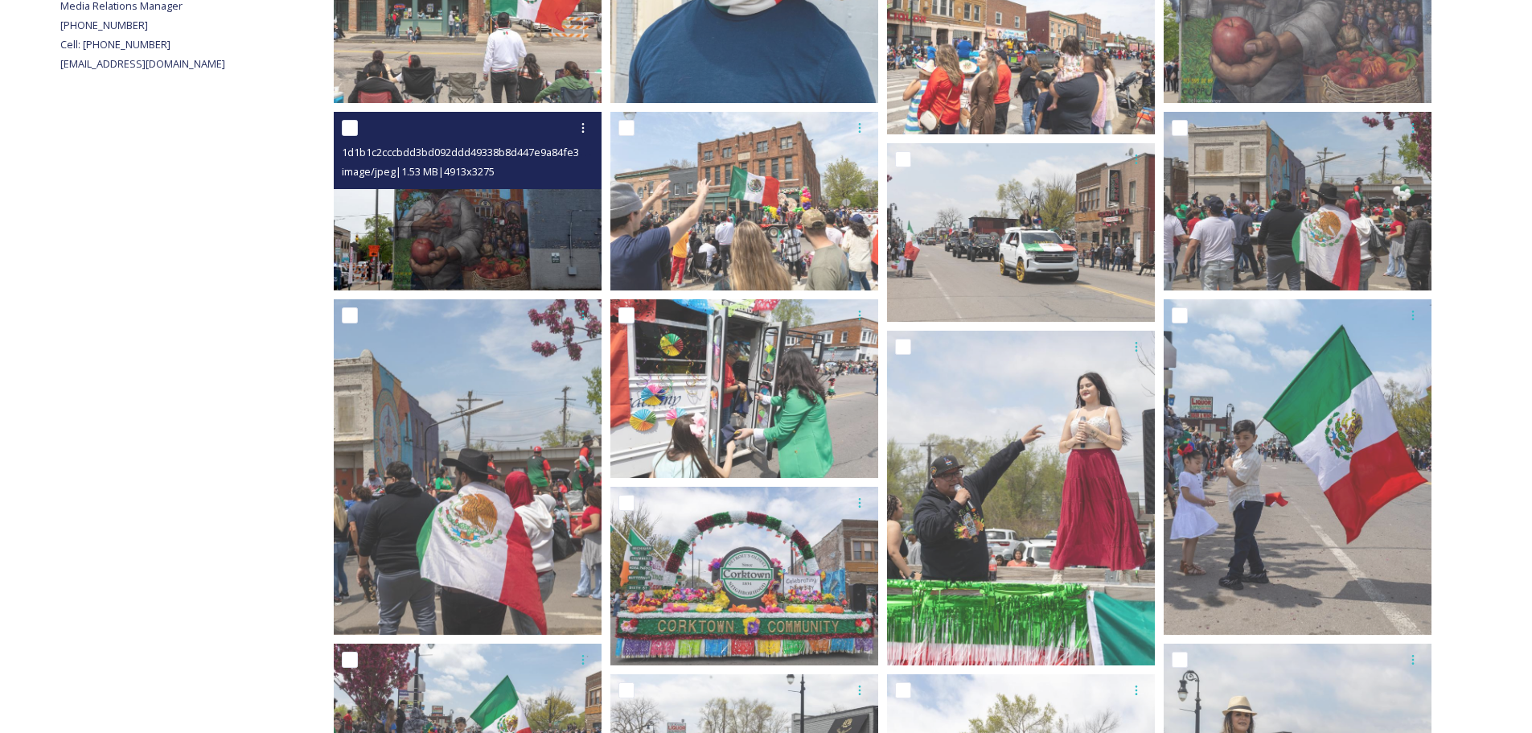
click at [517, 211] on img at bounding box center [468, 201] width 268 height 179
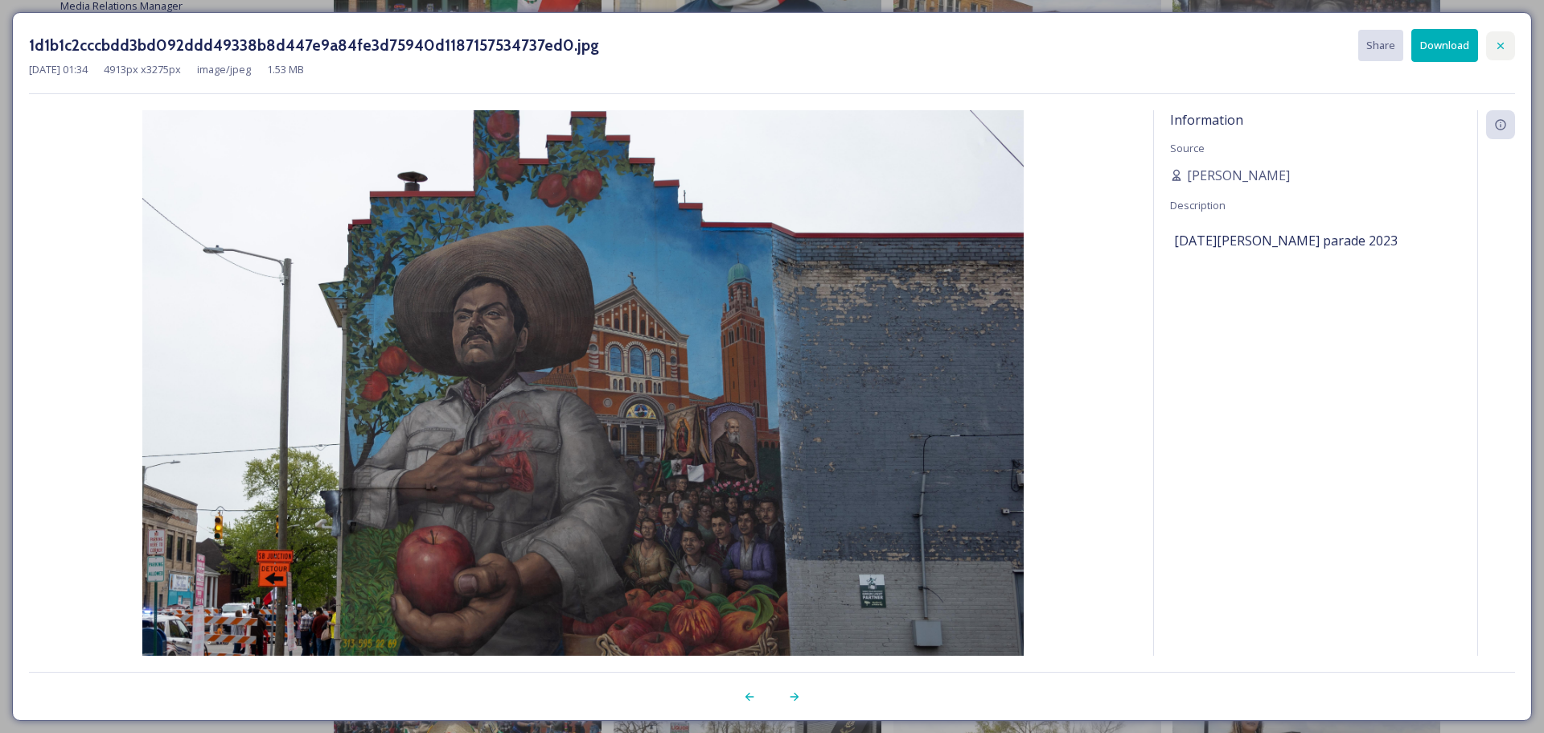
click at [1500, 41] on icon at bounding box center [1500, 45] width 13 height 13
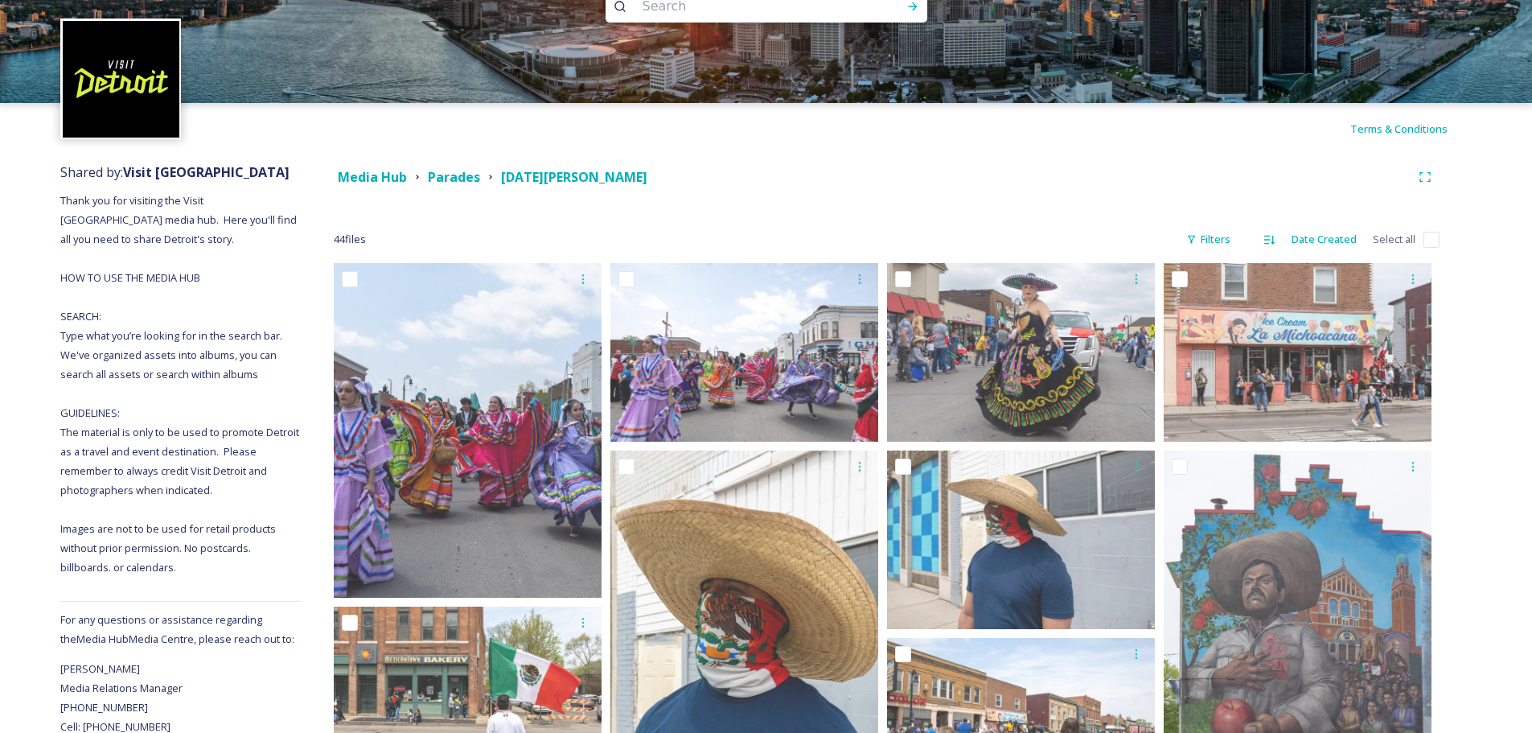
scroll to position [0, 0]
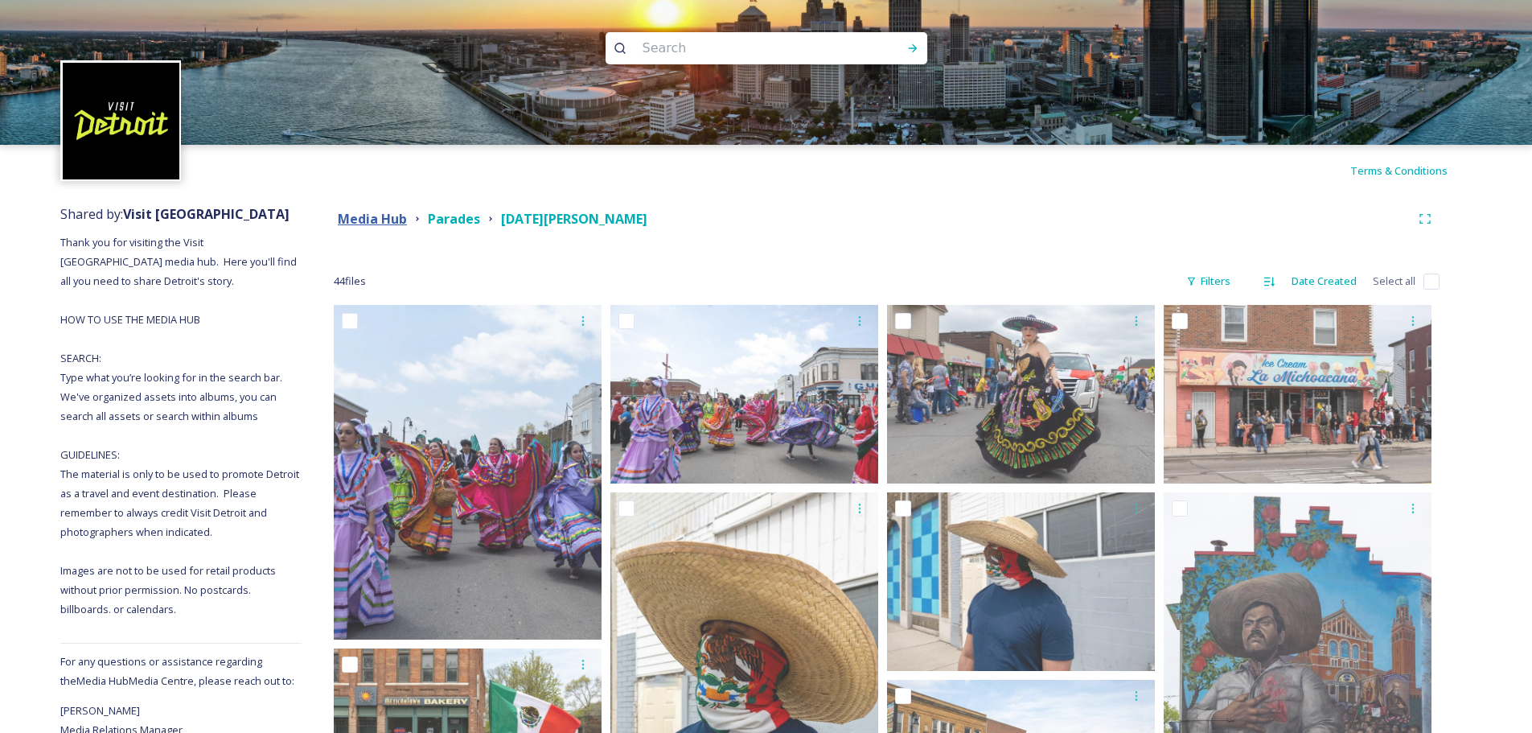
click at [390, 216] on strong "Media Hub" at bounding box center [372, 219] width 69 height 18
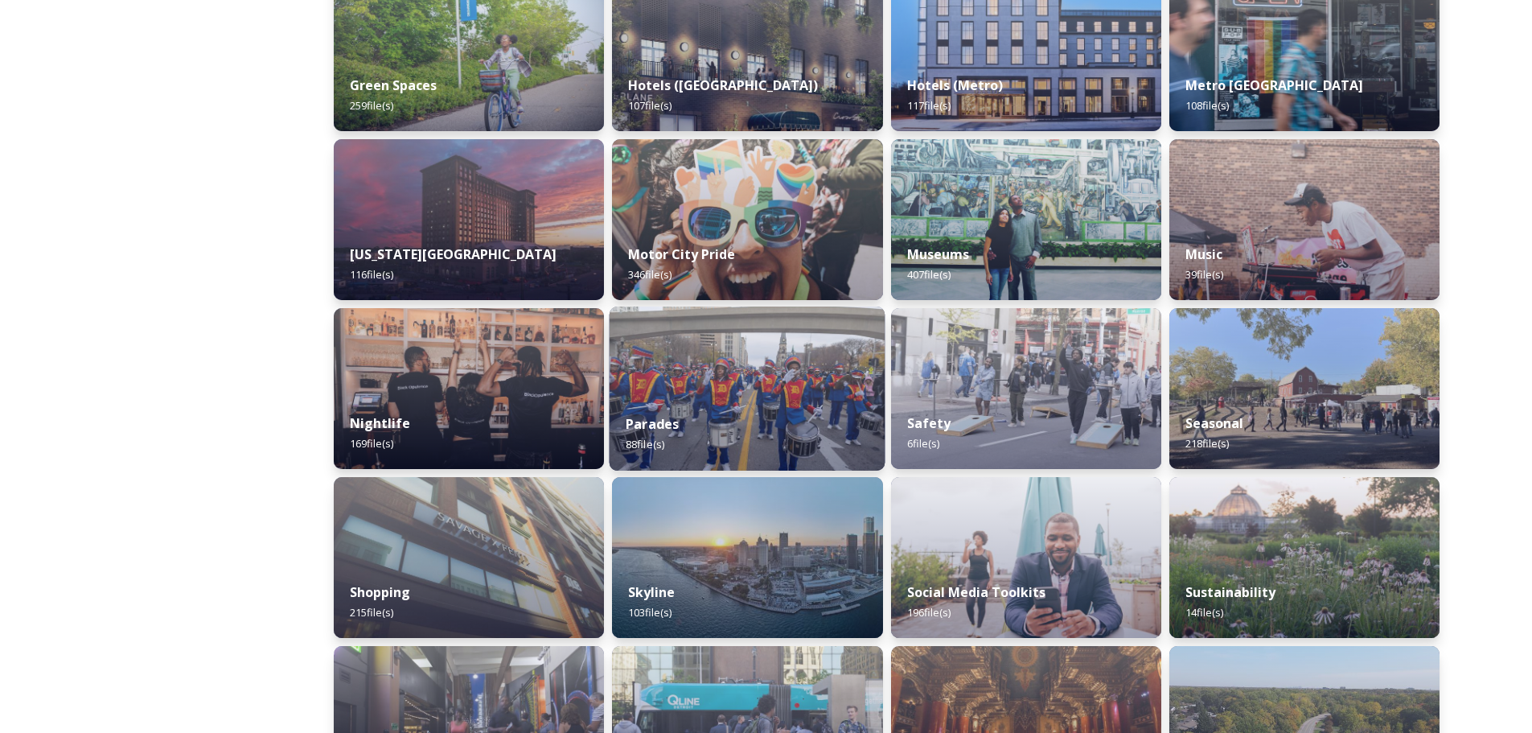
scroll to position [884, 0]
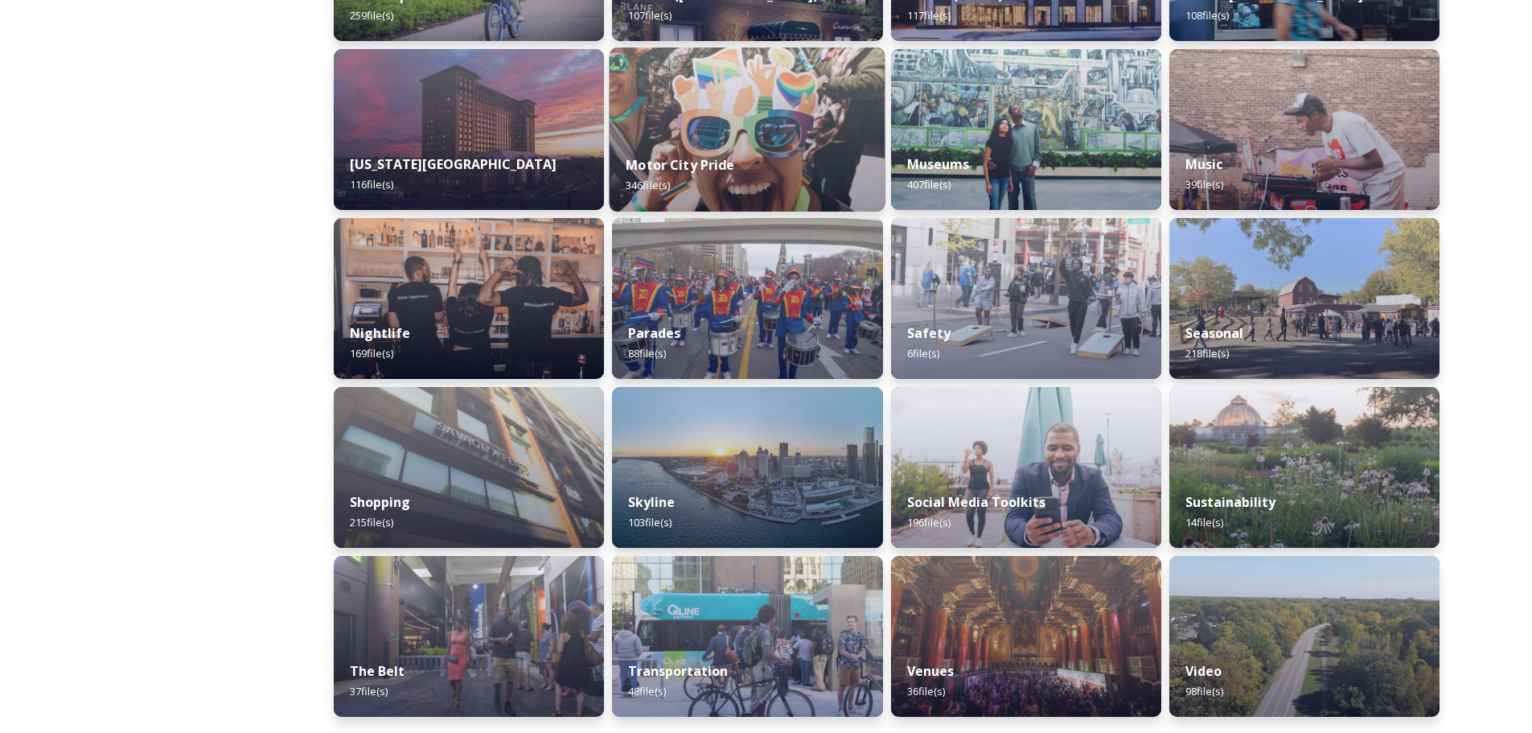
click at [755, 124] on img at bounding box center [748, 129] width 276 height 164
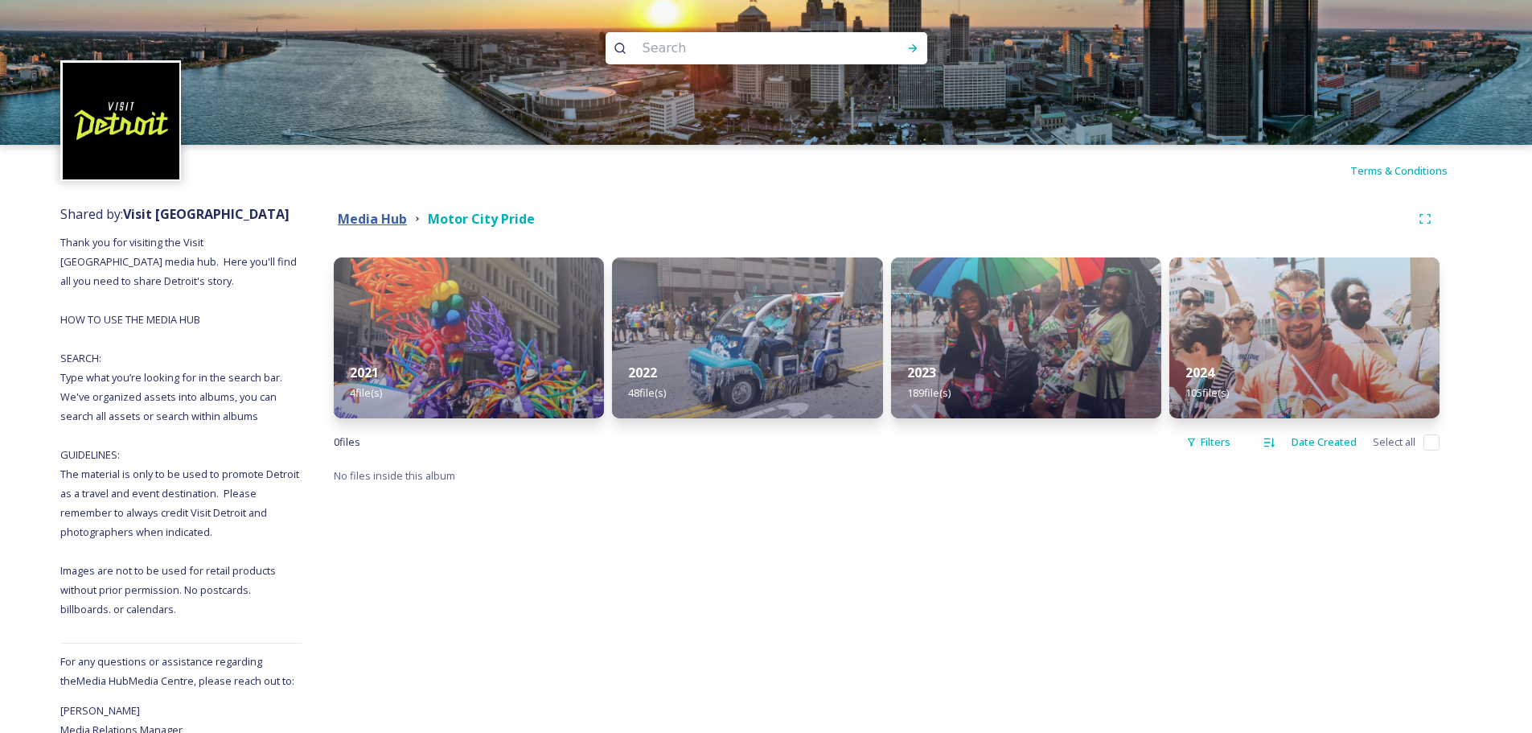
click at [385, 219] on strong "Media Hub" at bounding box center [372, 219] width 69 height 18
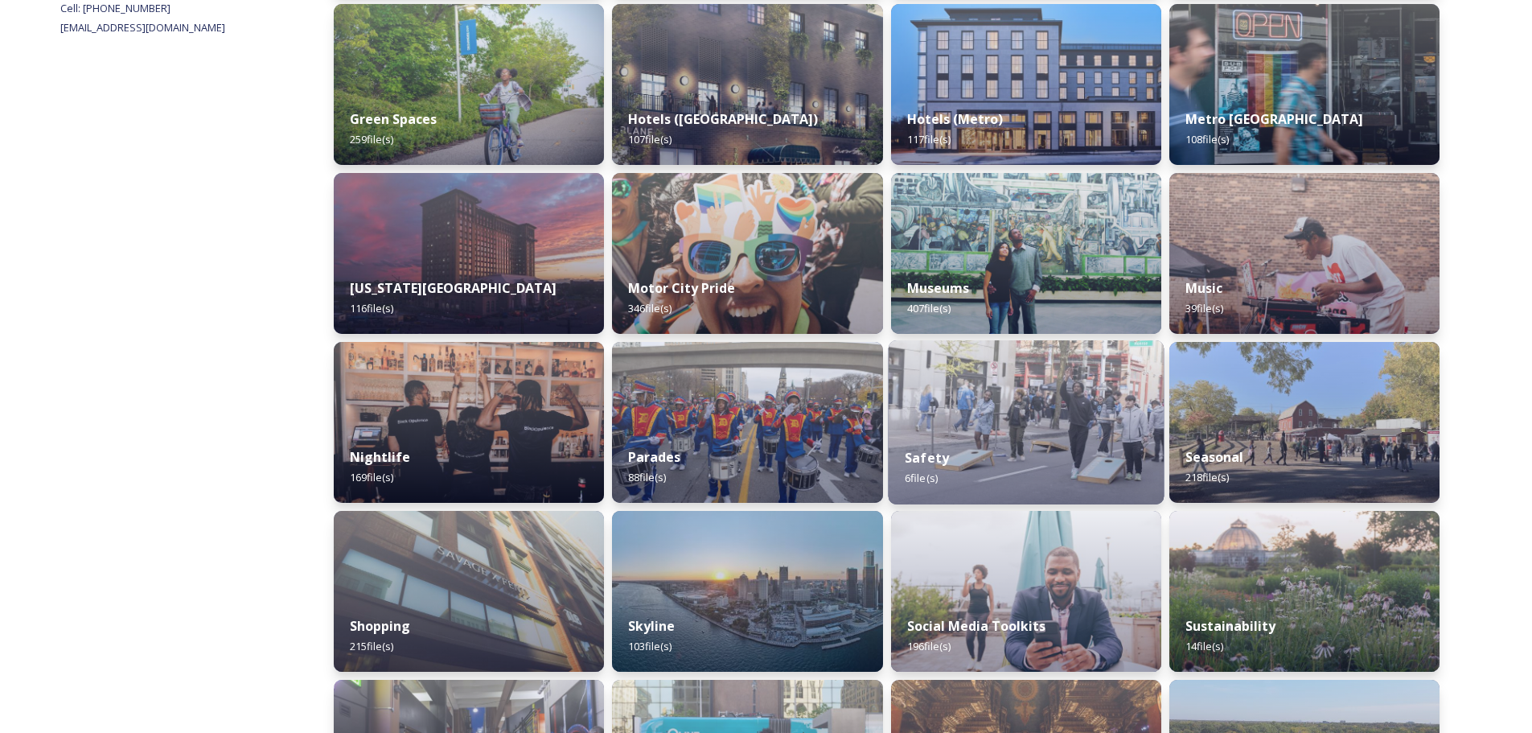
scroll to position [884, 0]
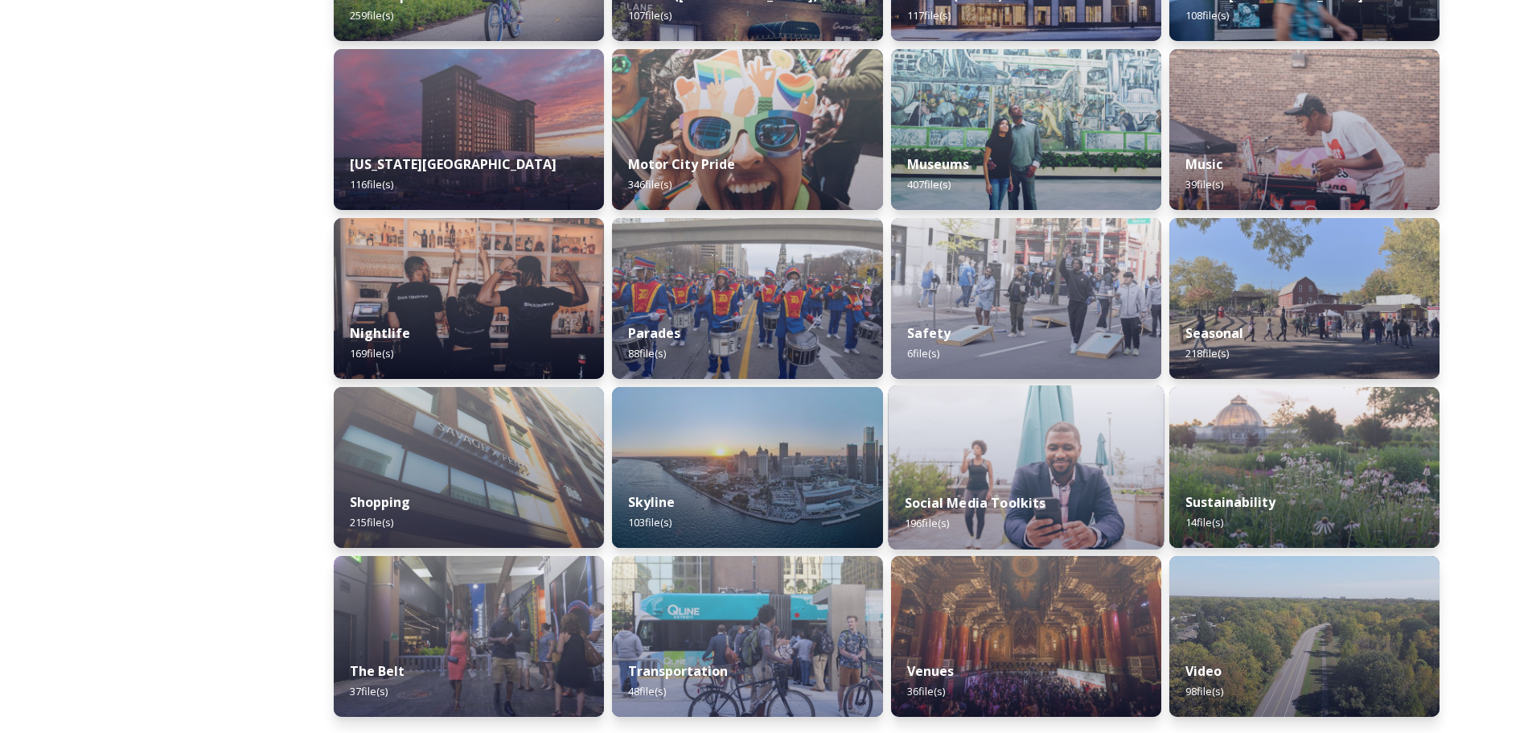
click at [1078, 526] on div "Social Media Toolkits 196 file(s)" at bounding box center [1026, 512] width 276 height 73
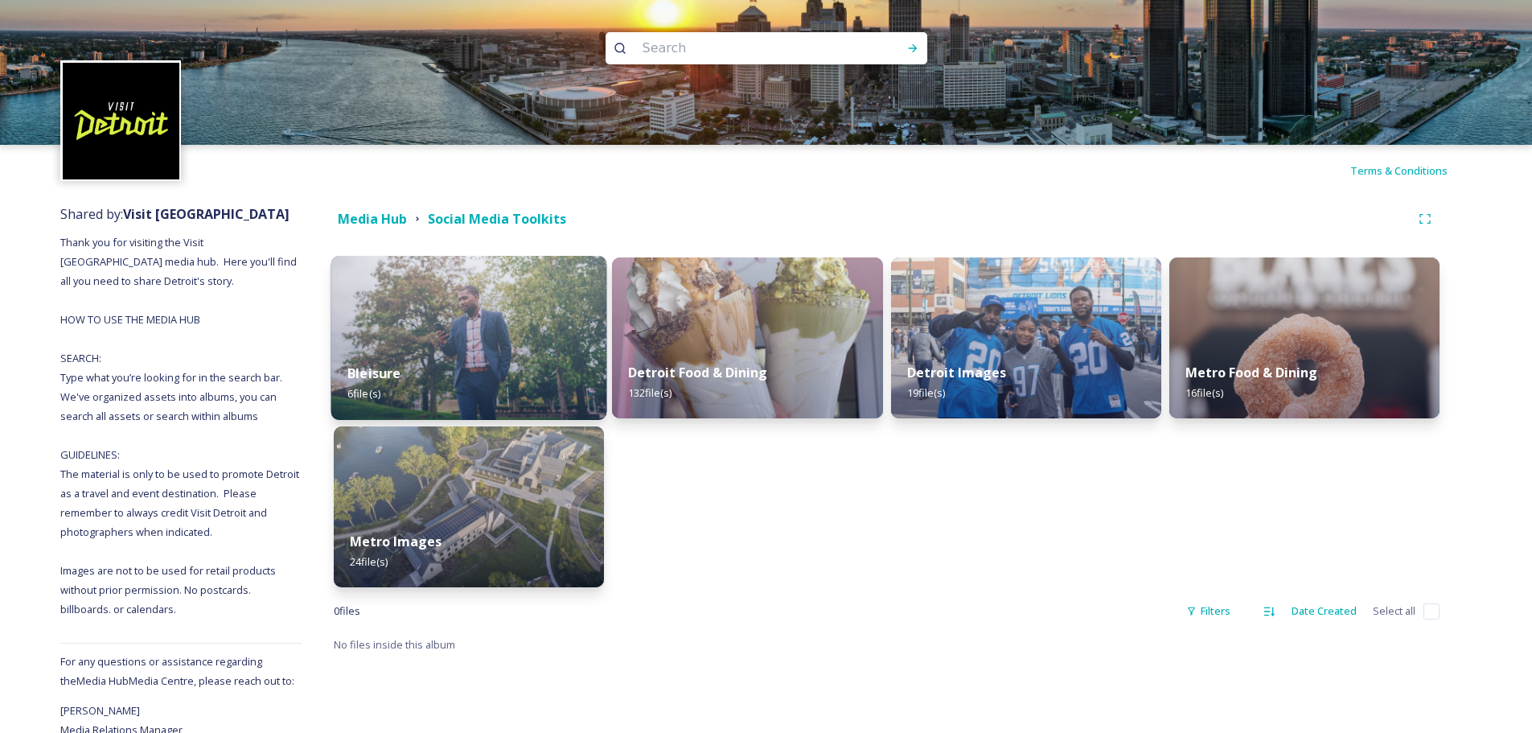
click at [424, 340] on img at bounding box center [469, 338] width 276 height 164
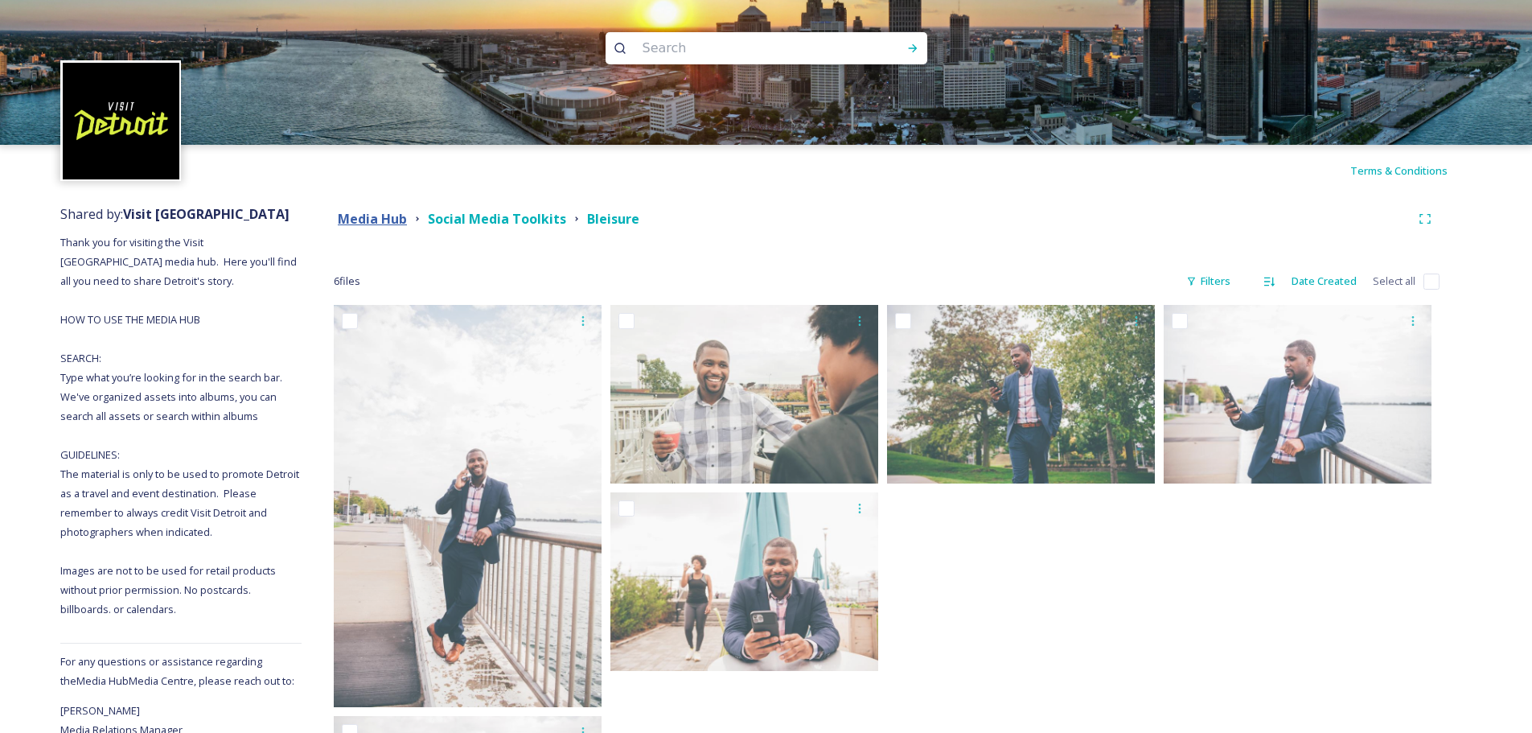
click at [388, 224] on strong "Media Hub" at bounding box center [372, 219] width 69 height 18
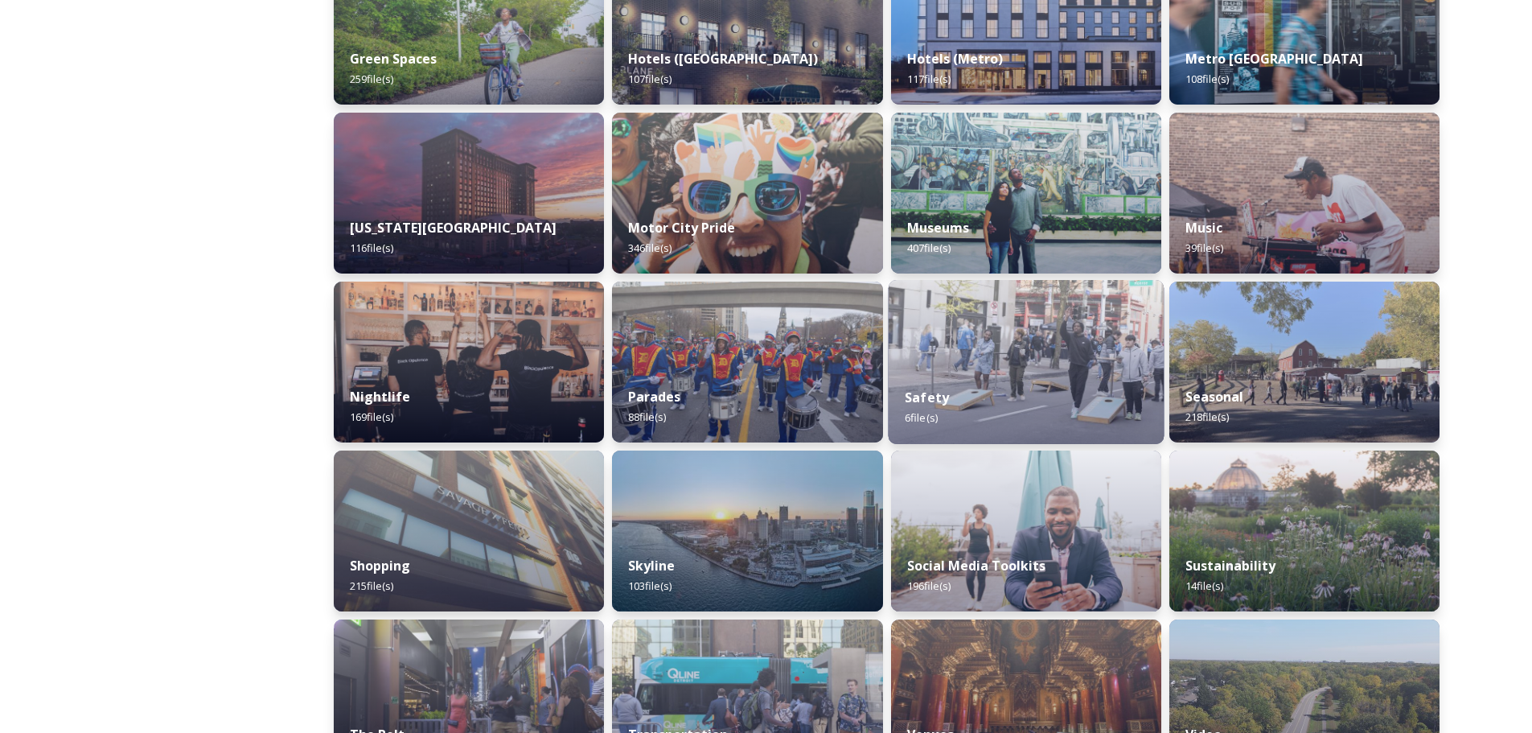
scroll to position [884, 0]
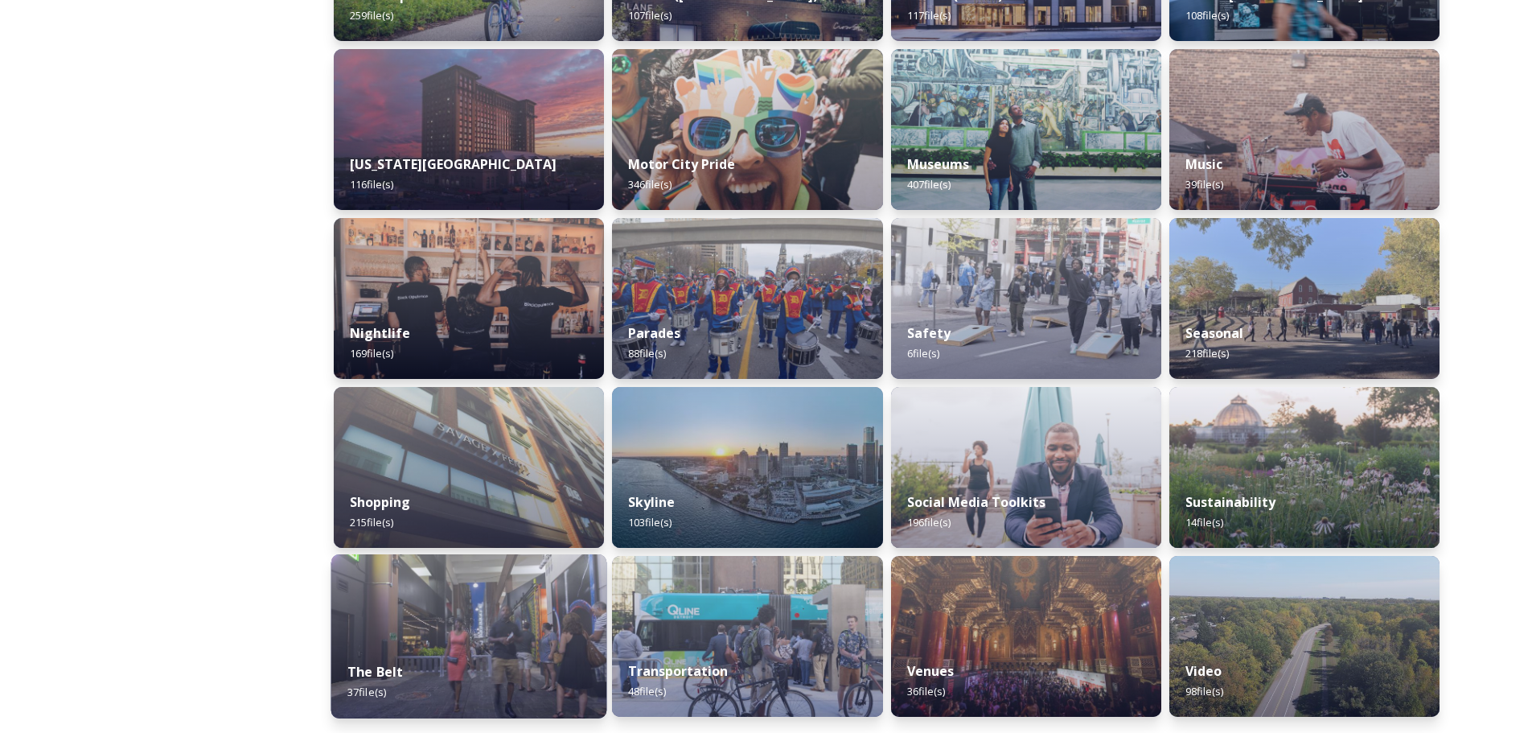
click at [479, 628] on img at bounding box center [469, 636] width 276 height 164
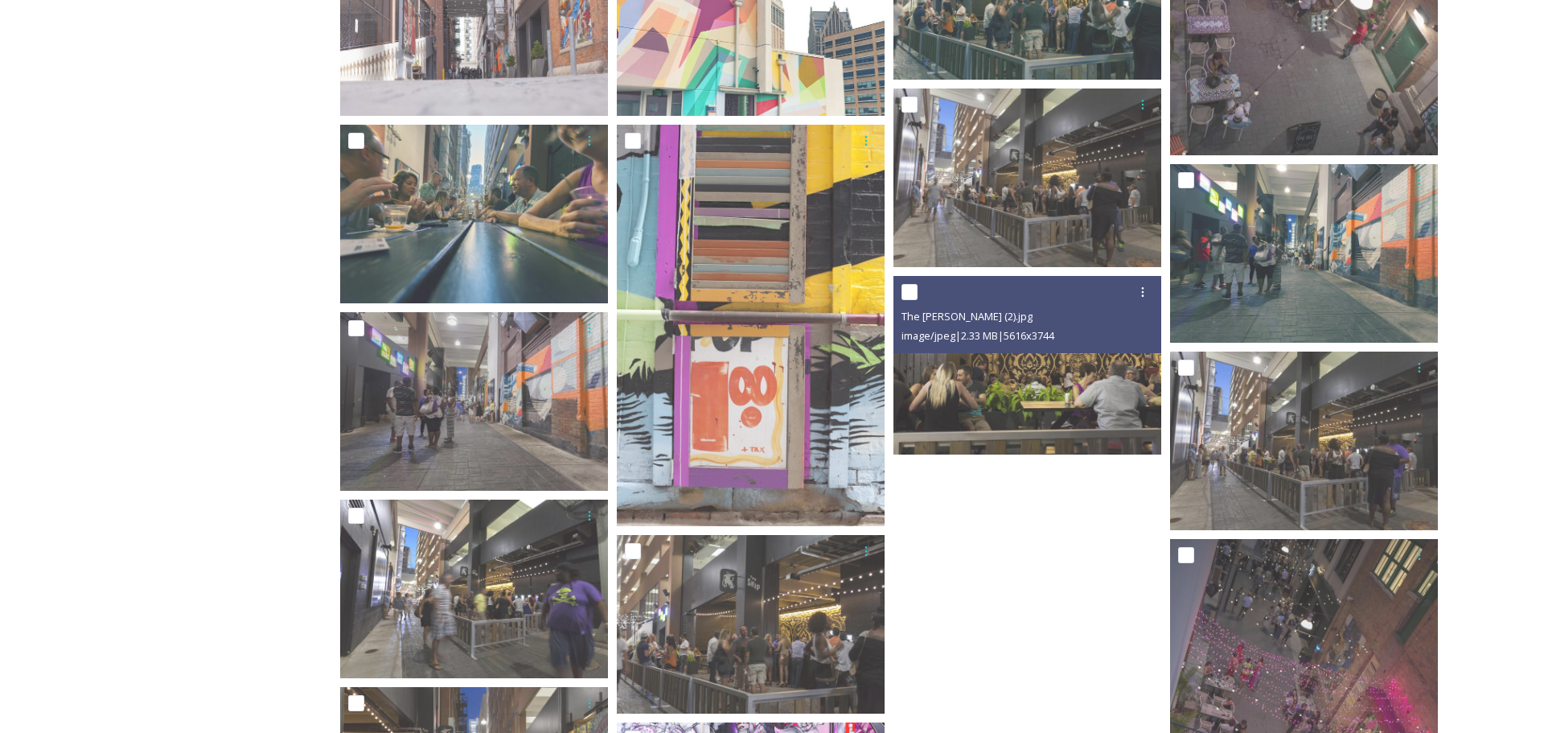
scroll to position [1959, 0]
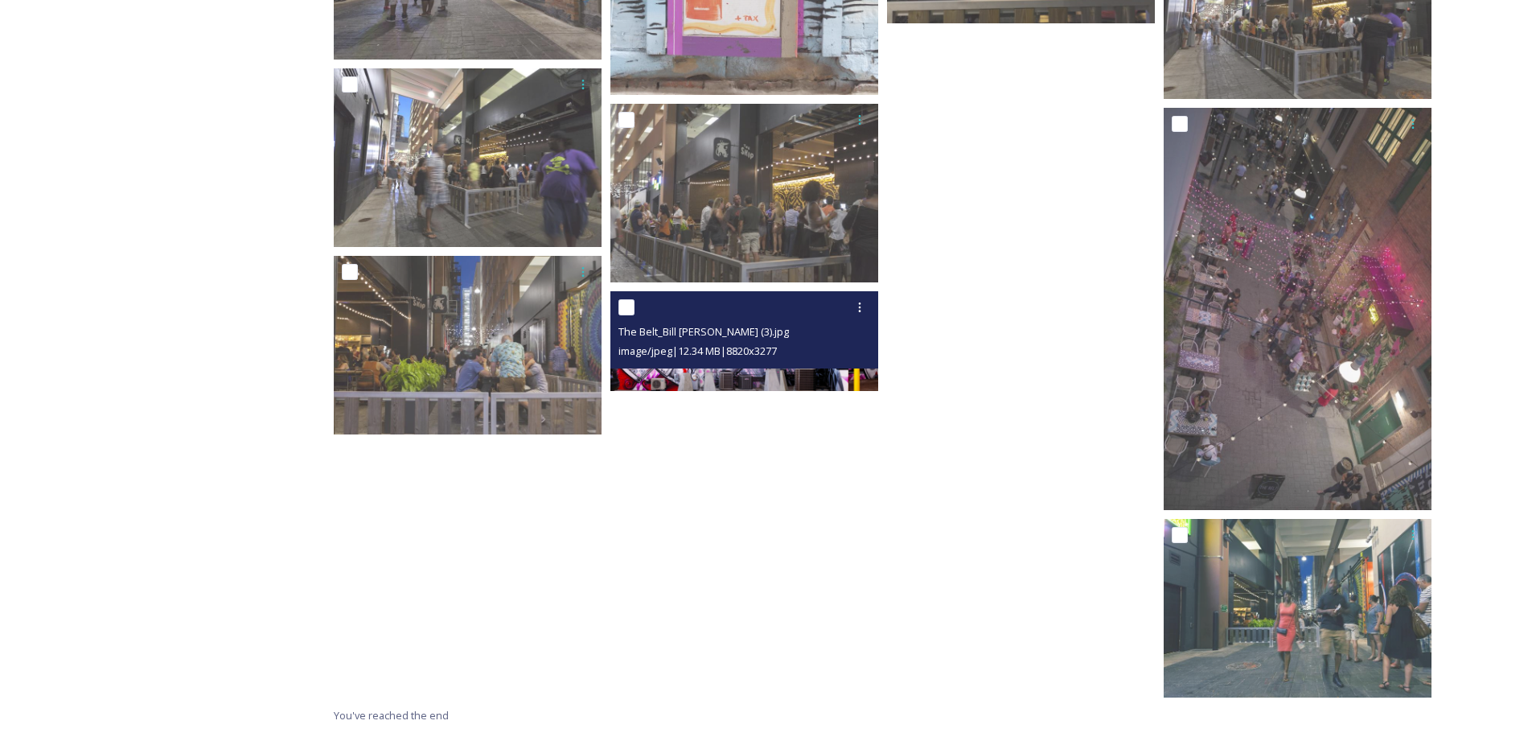
click at [788, 370] on img at bounding box center [744, 341] width 268 height 100
